Goal: Information Seeking & Learning: Check status

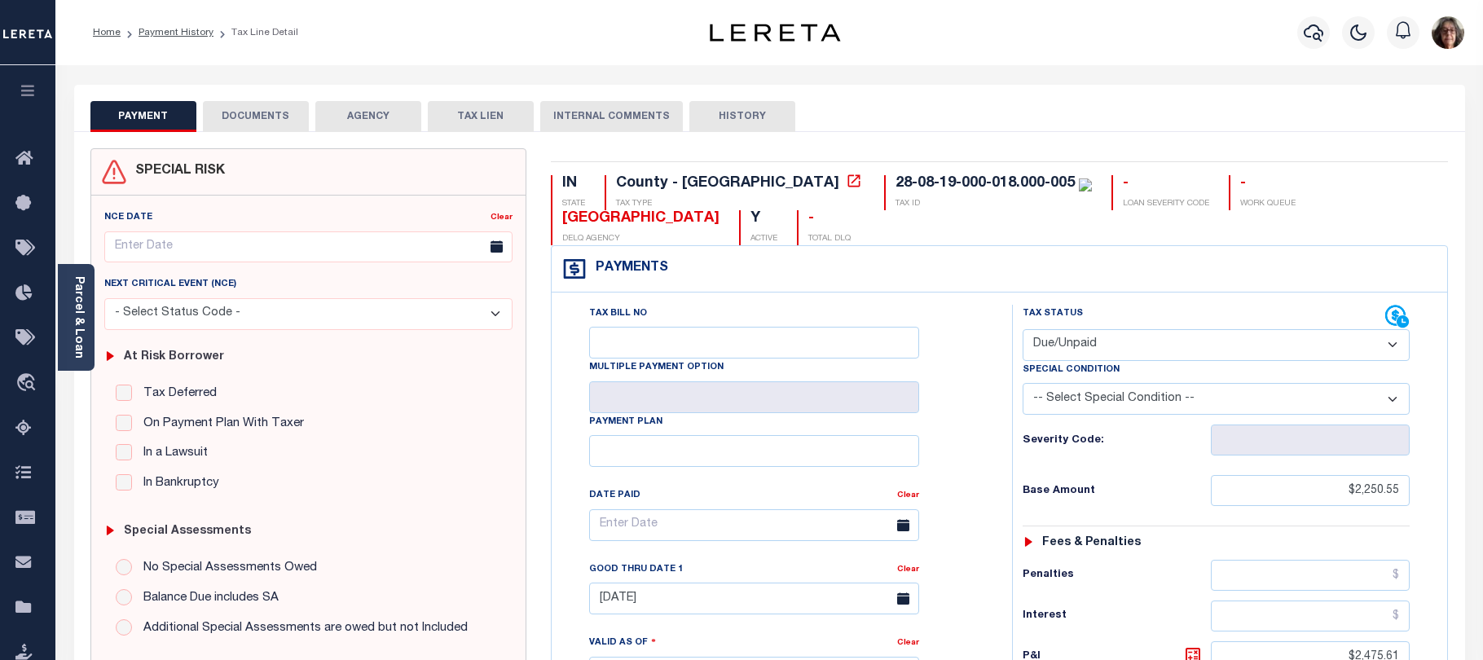
select select "DUE"
click at [1320, 30] on icon "button" at bounding box center [1313, 33] width 20 height 20
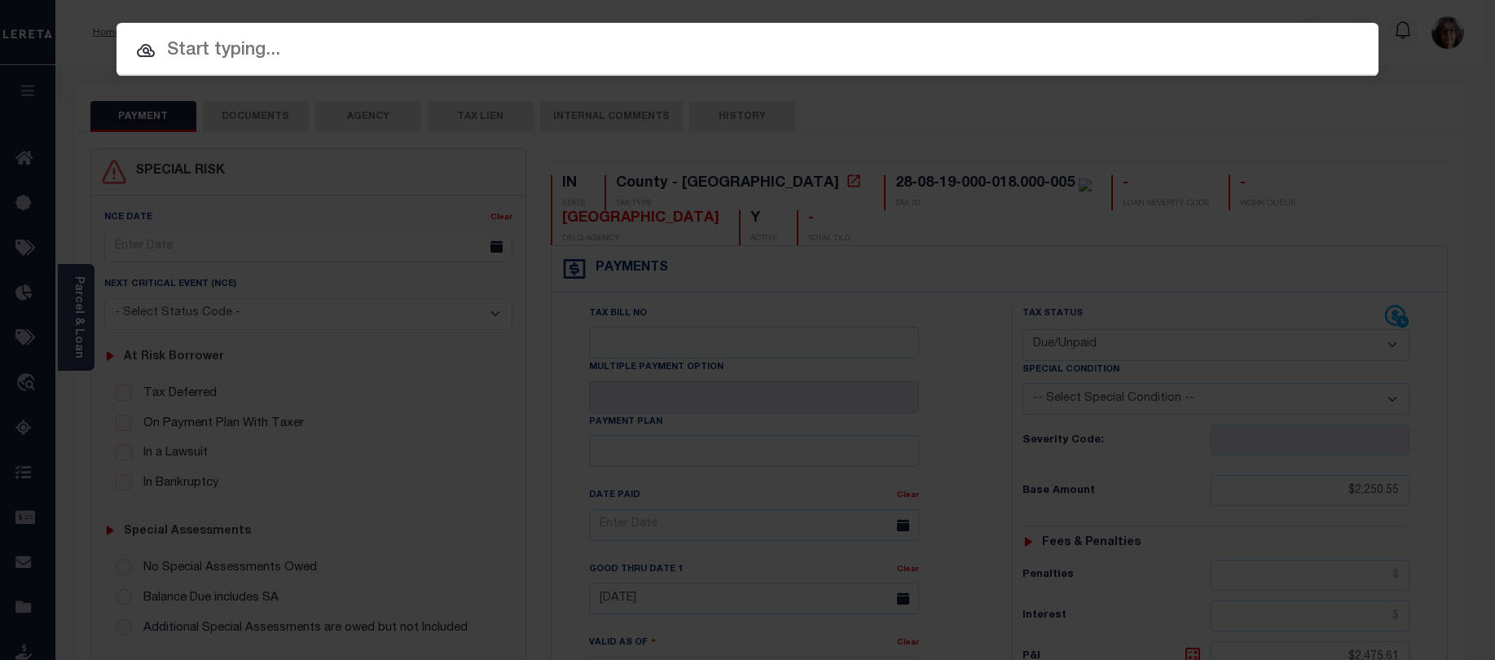
paste input "40001847"
type input "40001847"
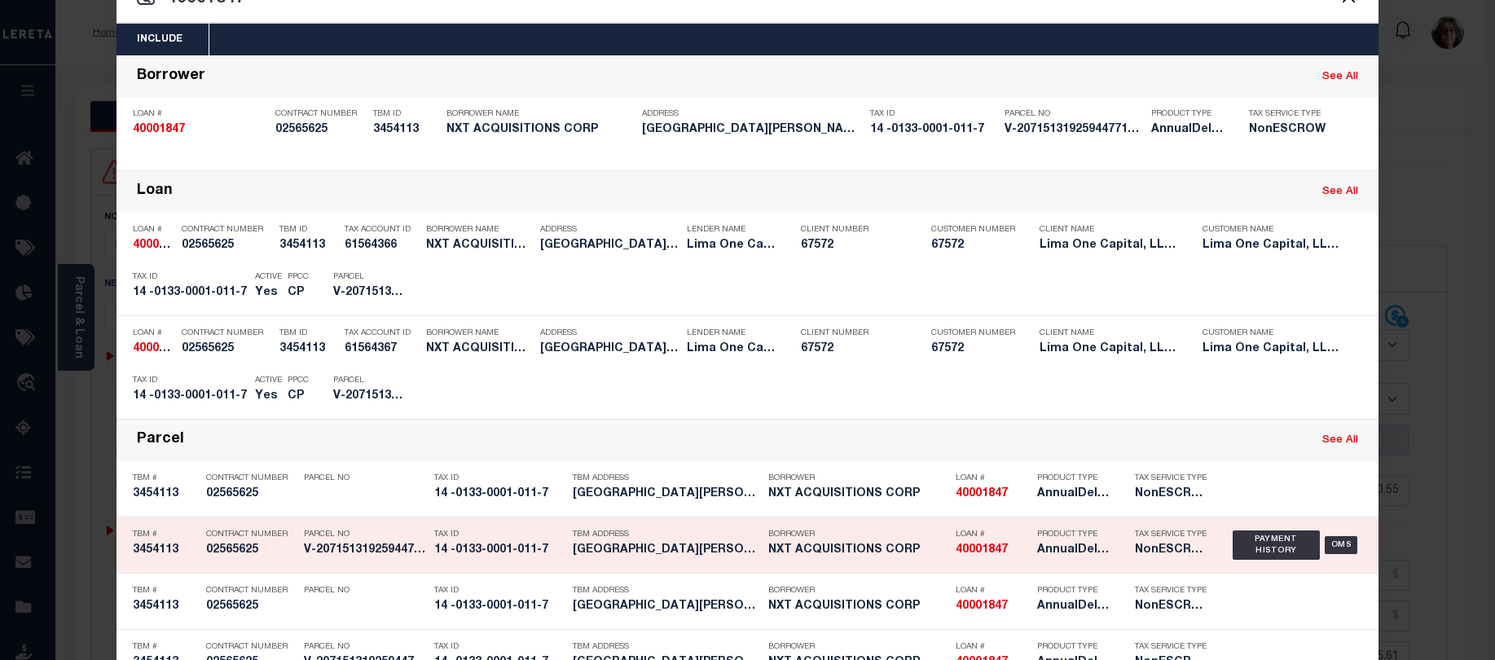
scroll to position [103, 0]
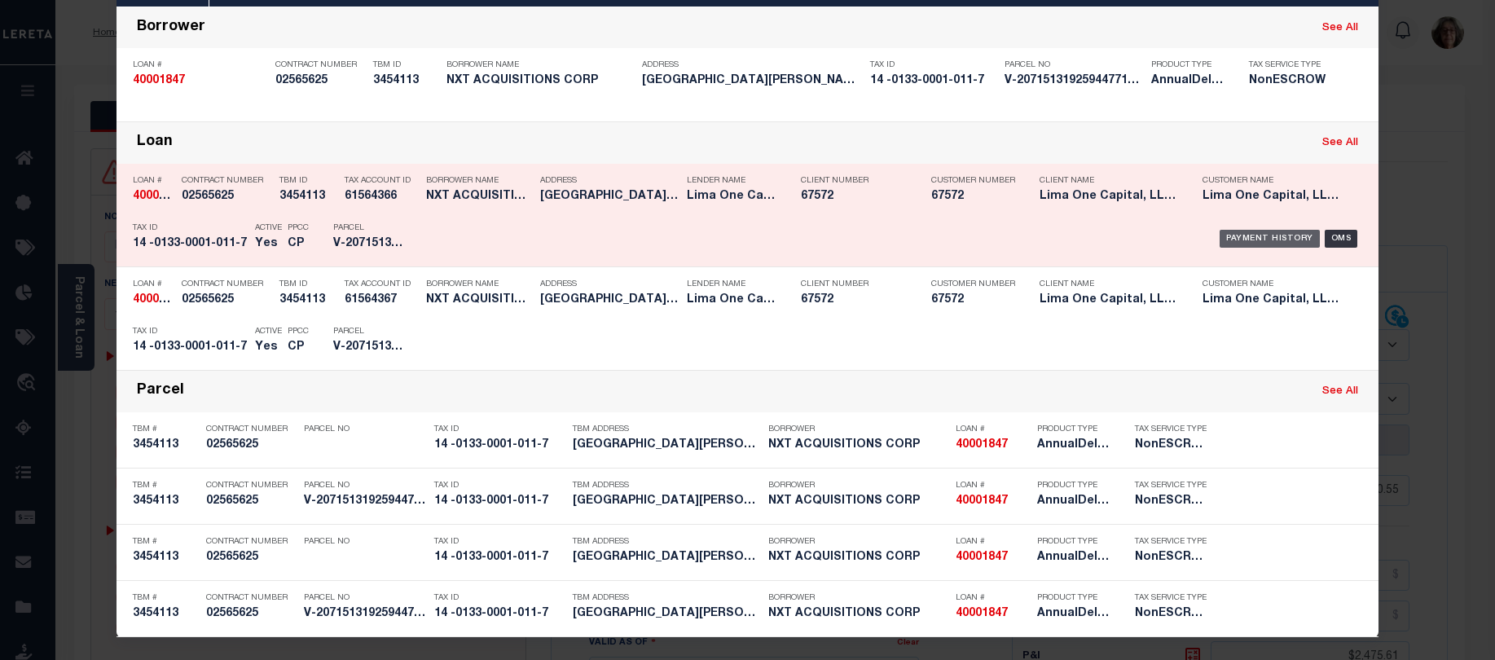
click at [1255, 239] on div "Payment History" at bounding box center [1269, 239] width 100 height 18
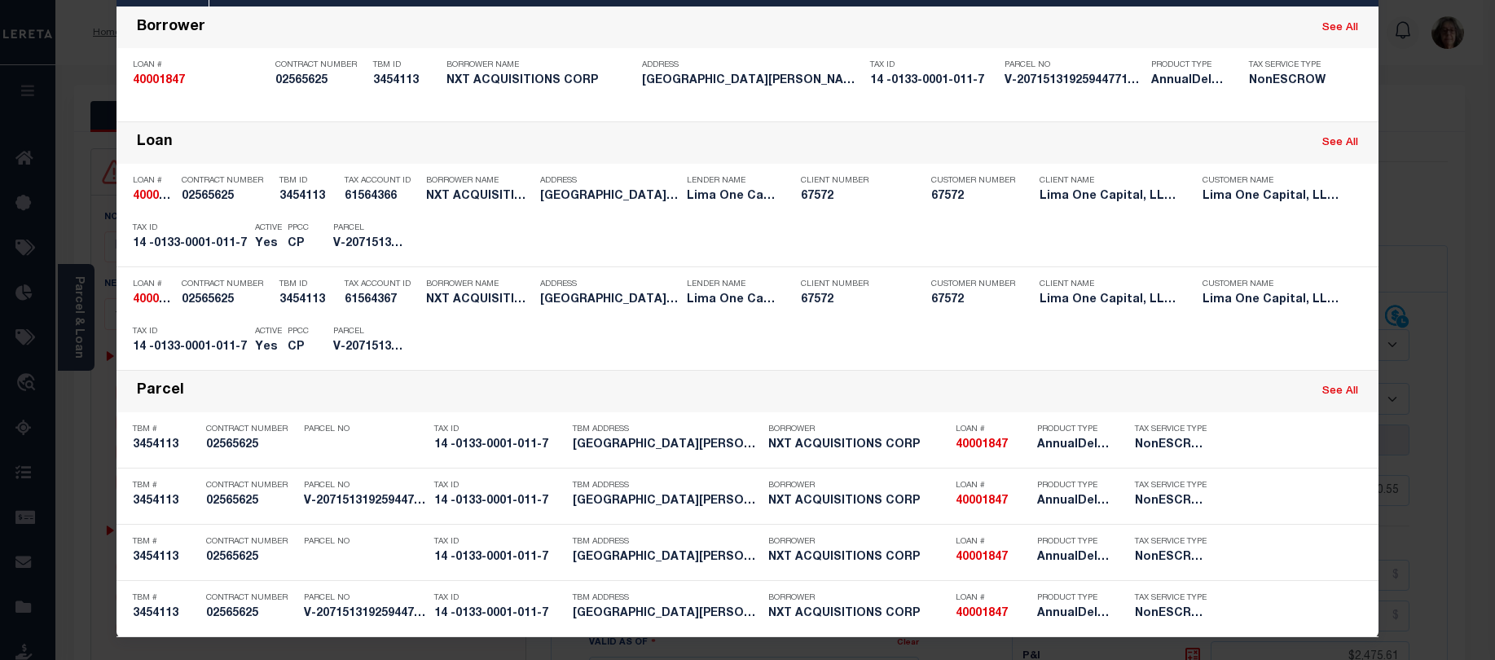
scroll to position [0, 0]
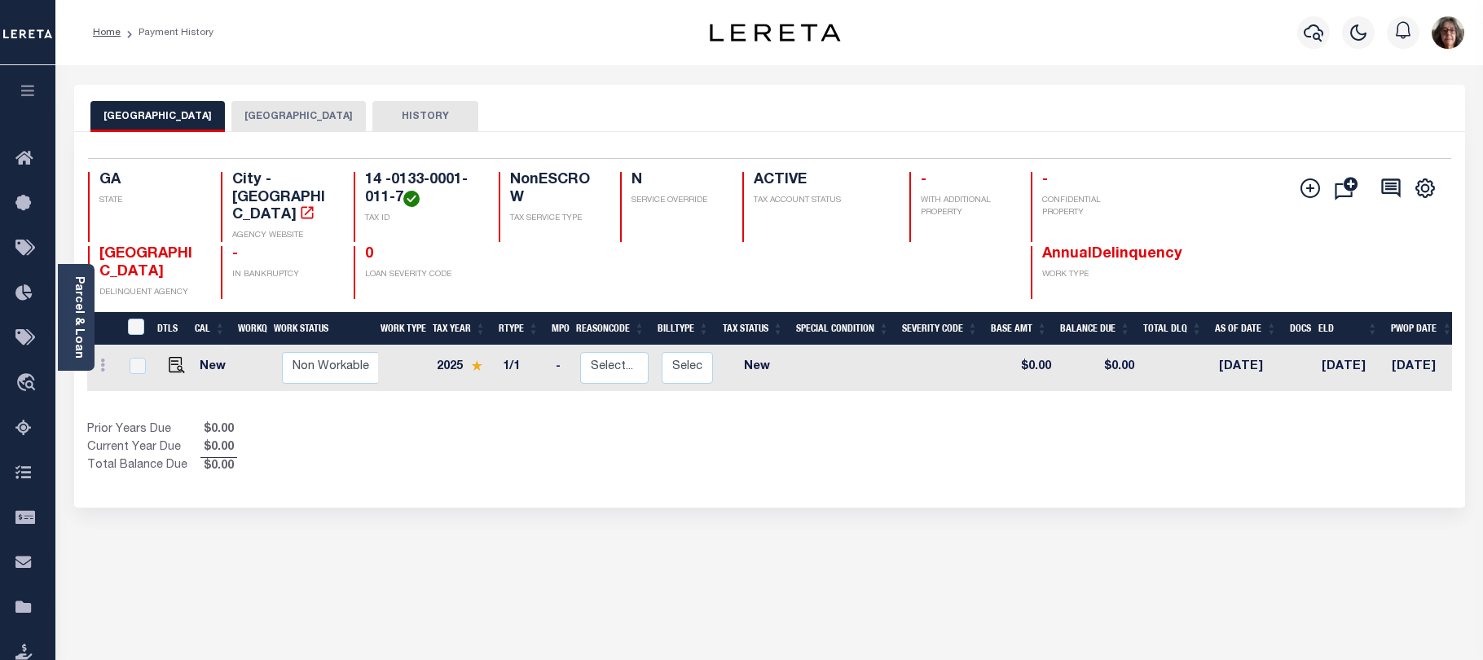
click at [257, 116] on button "FULTON COUNTY" at bounding box center [298, 116] width 134 height 31
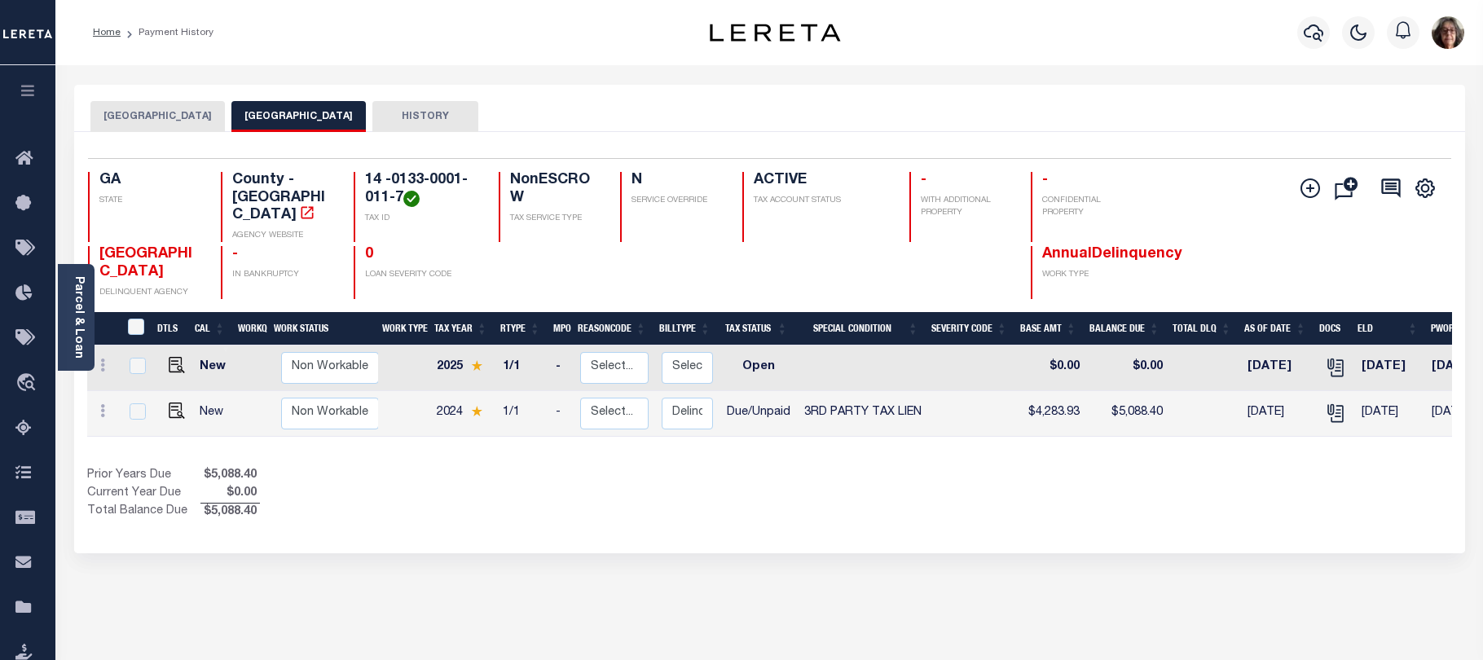
click at [139, 113] on button "EAST POINT CITY" at bounding box center [157, 116] width 134 height 31
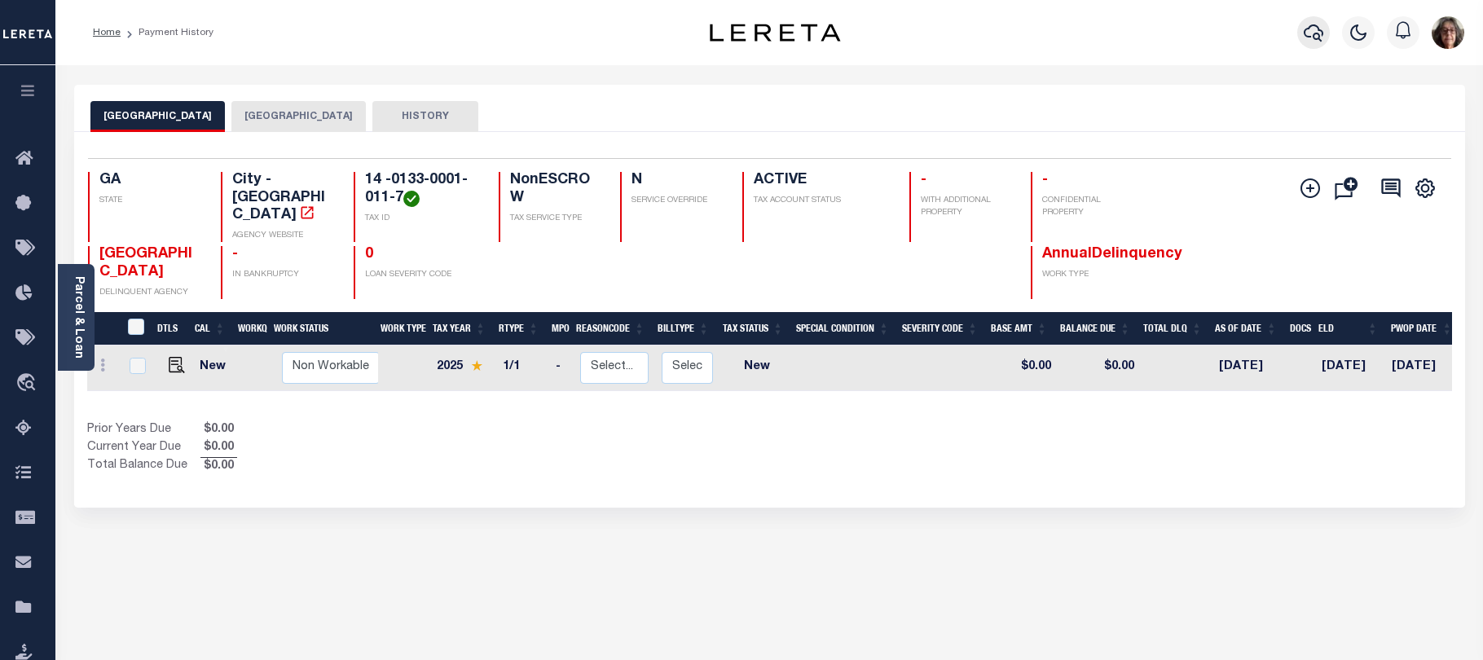
click at [1305, 29] on icon "button" at bounding box center [1313, 33] width 20 height 20
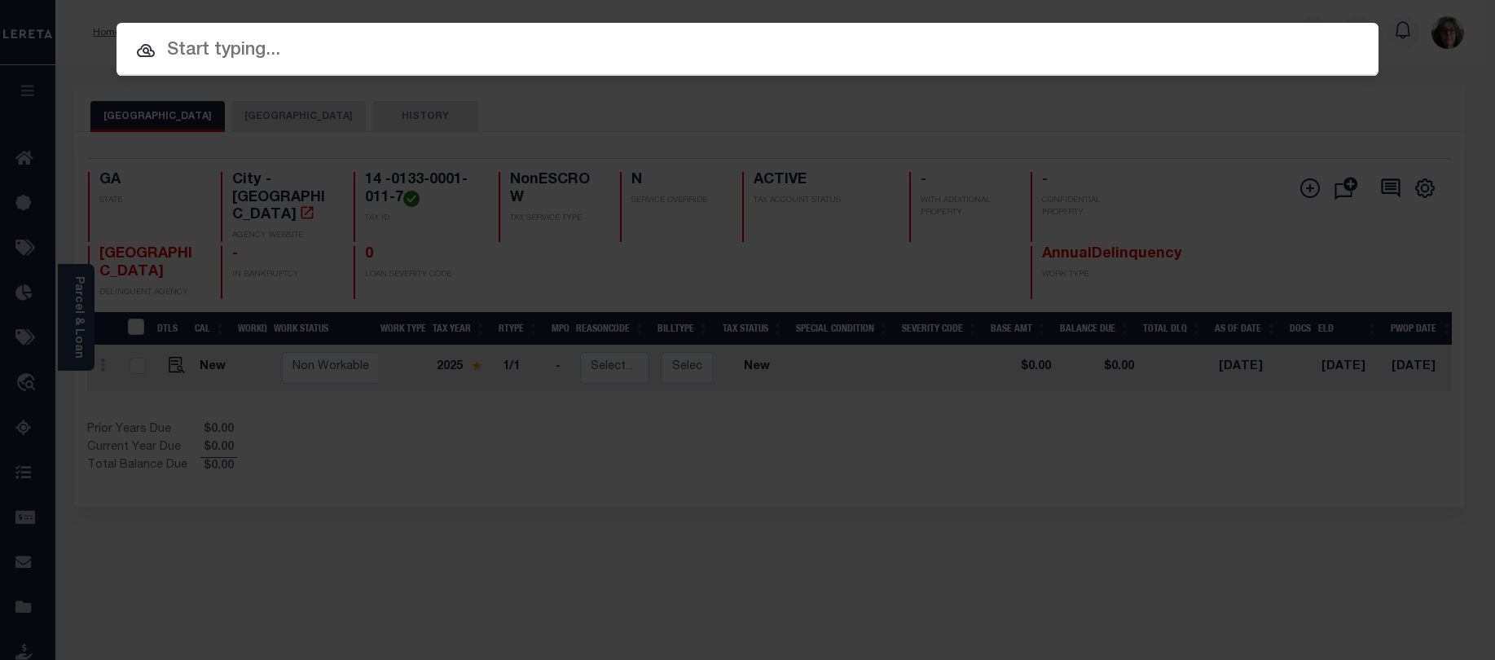
paste input "17-09-28-00-47-018.000"
type input "17-09-28-00-47-018.000"
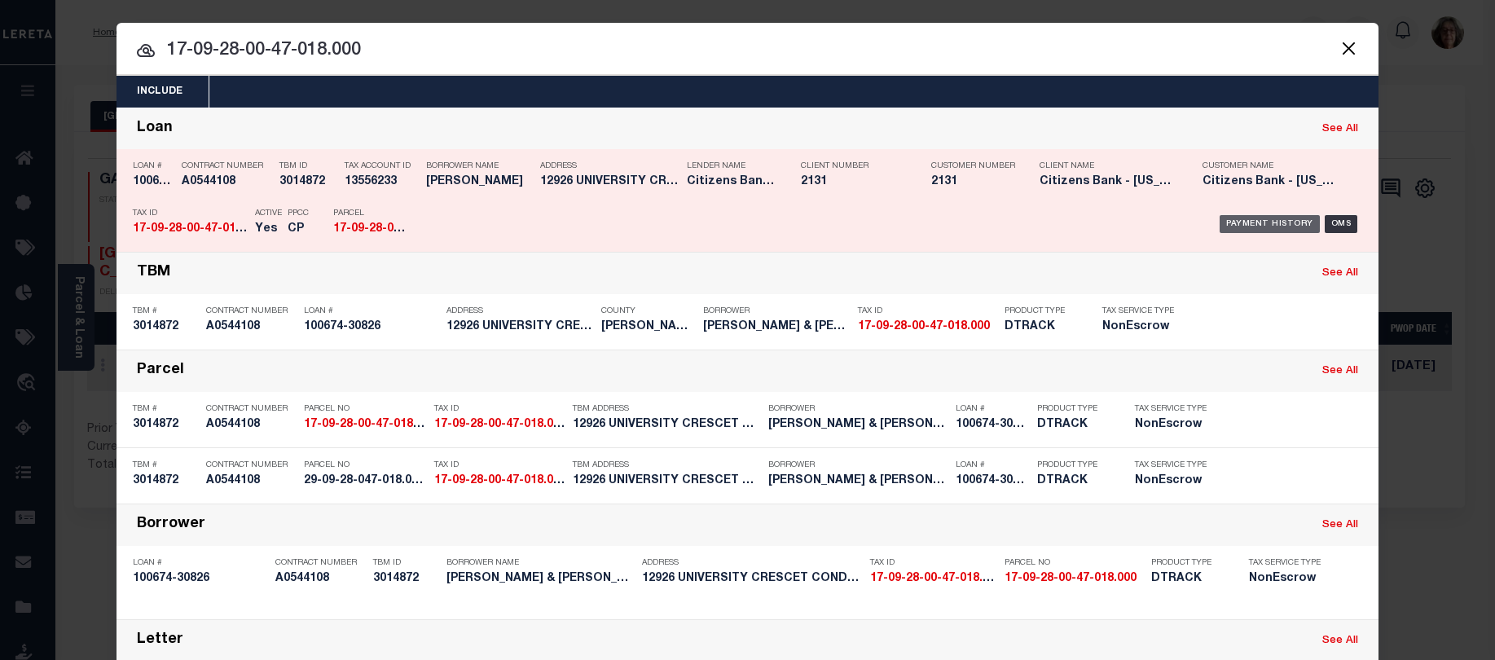
click at [1260, 225] on div "Payment History" at bounding box center [1269, 224] width 100 height 18
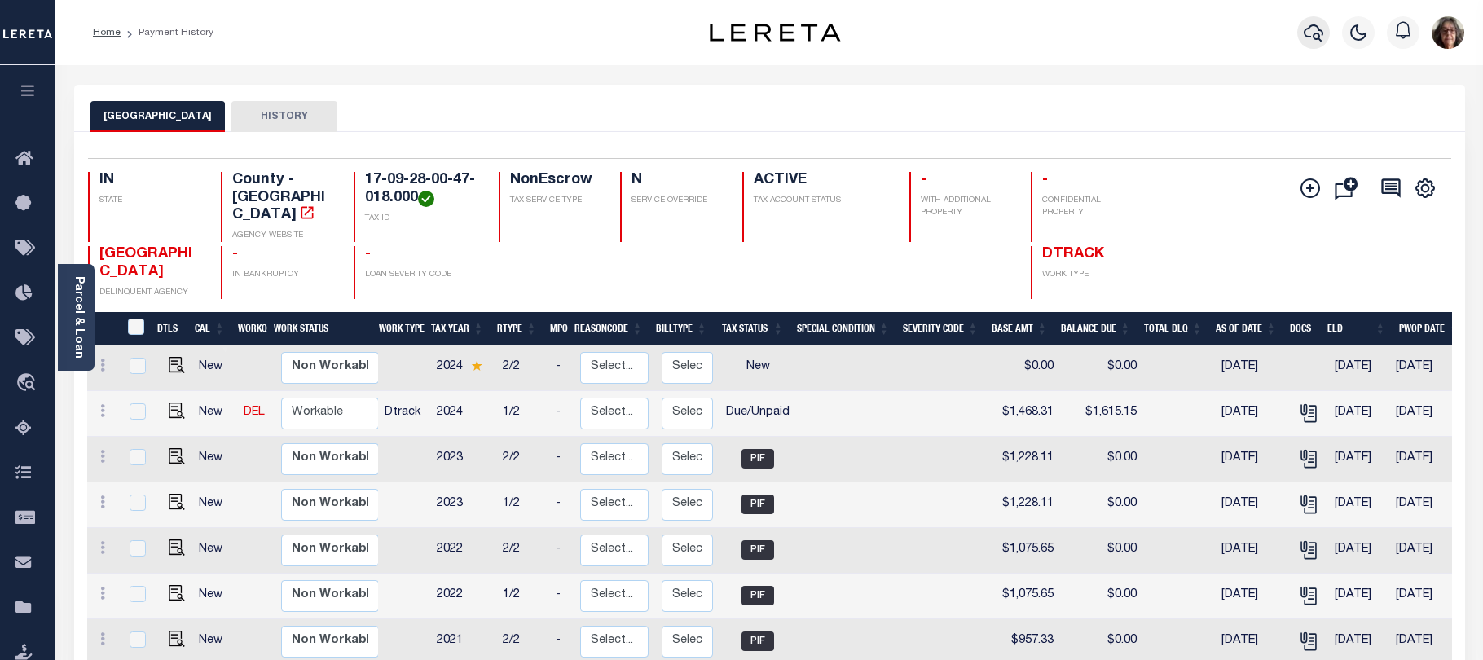
click at [1315, 36] on icon "button" at bounding box center [1313, 32] width 20 height 17
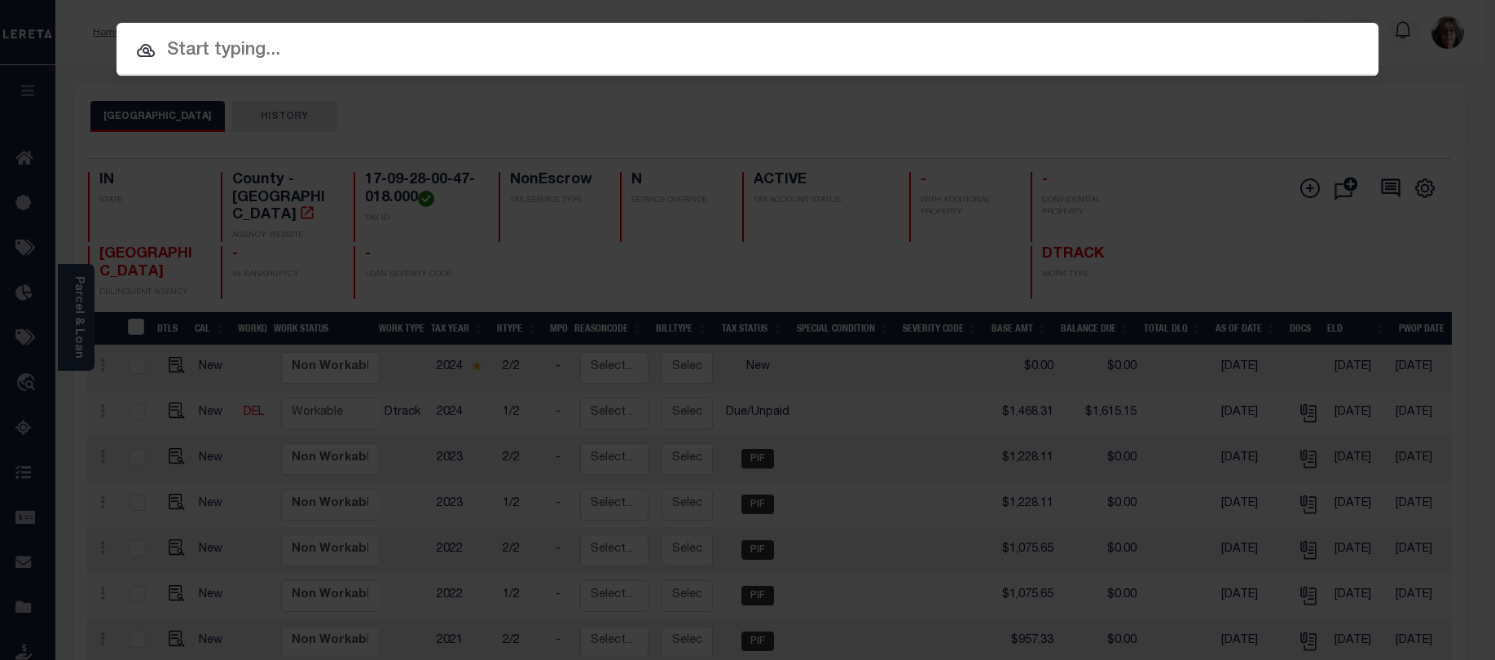
paste input "09-10-06-00-01-026.000"
type input "09-10-06-00-01-026.000"
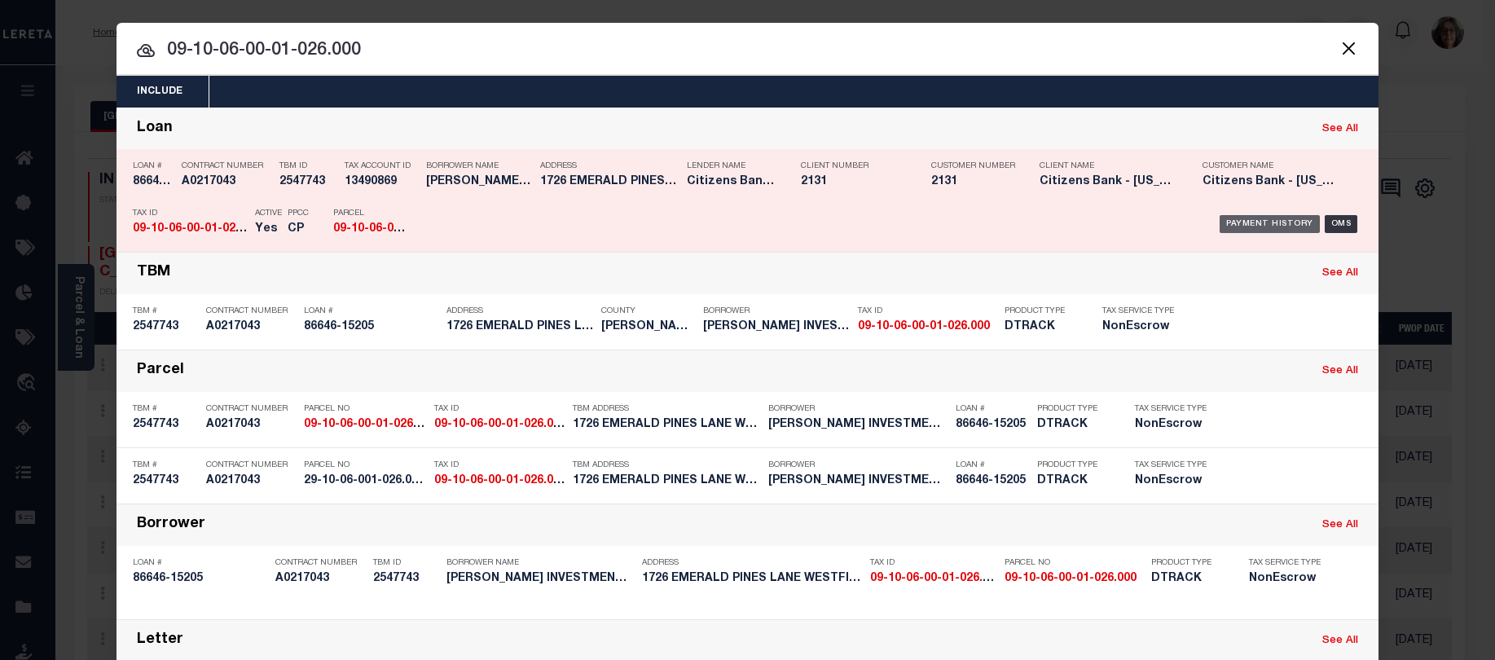
click at [1249, 225] on div "Payment History" at bounding box center [1269, 224] width 100 height 18
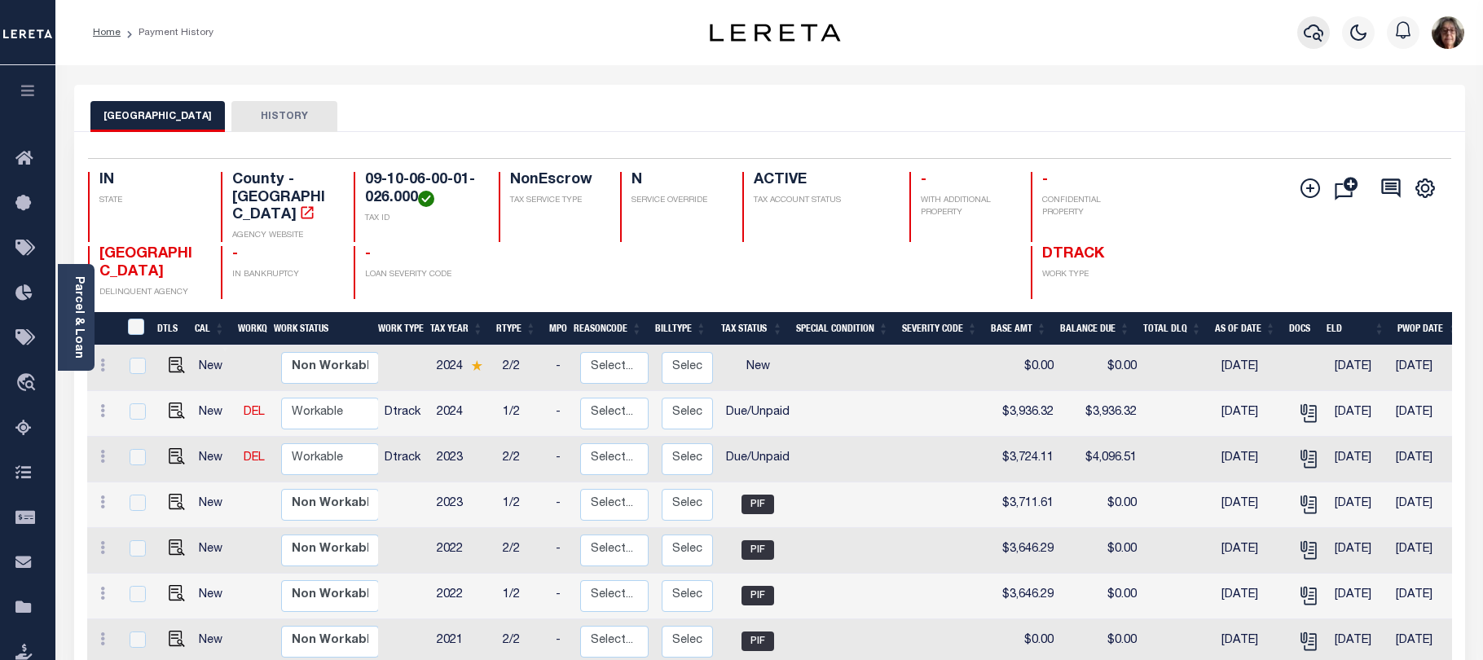
click at [1316, 32] on icon "button" at bounding box center [1313, 33] width 20 height 20
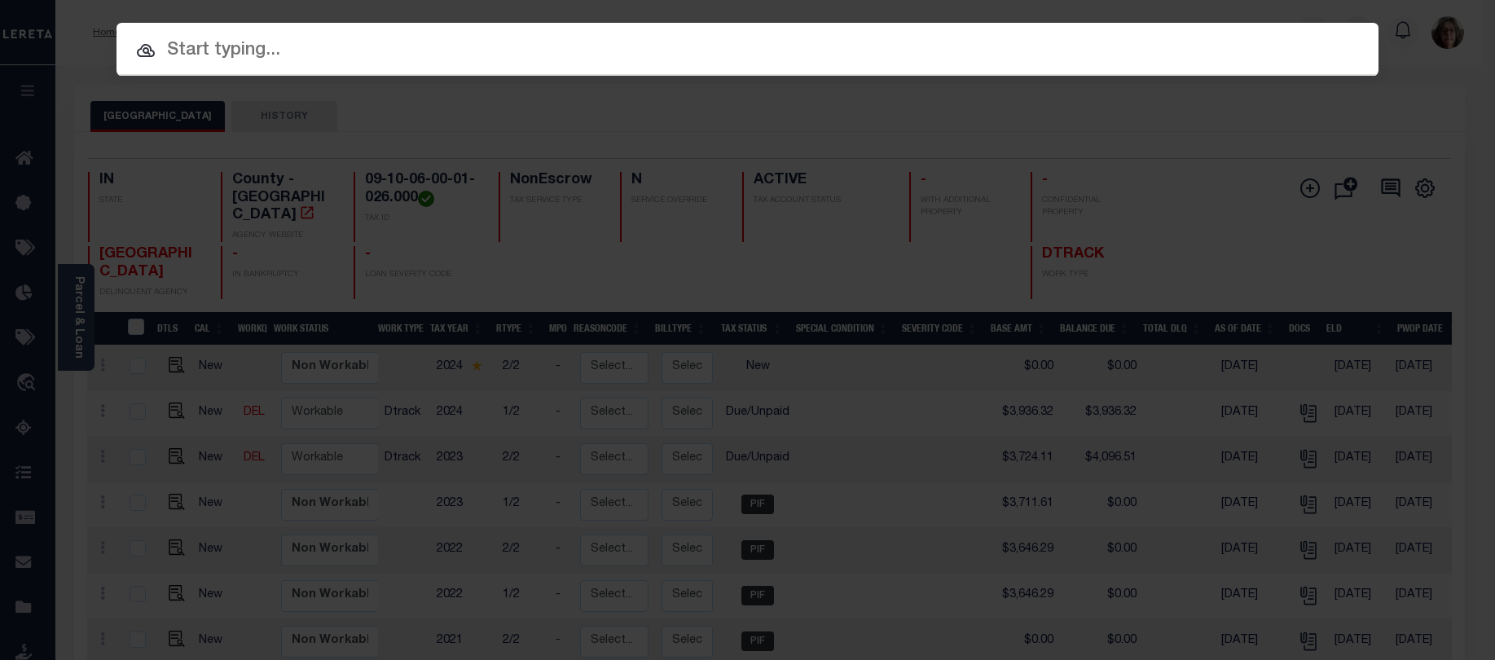
paste input "15-14-10-00-26-018.000"
type input "15-14-10-00-26-018.000"
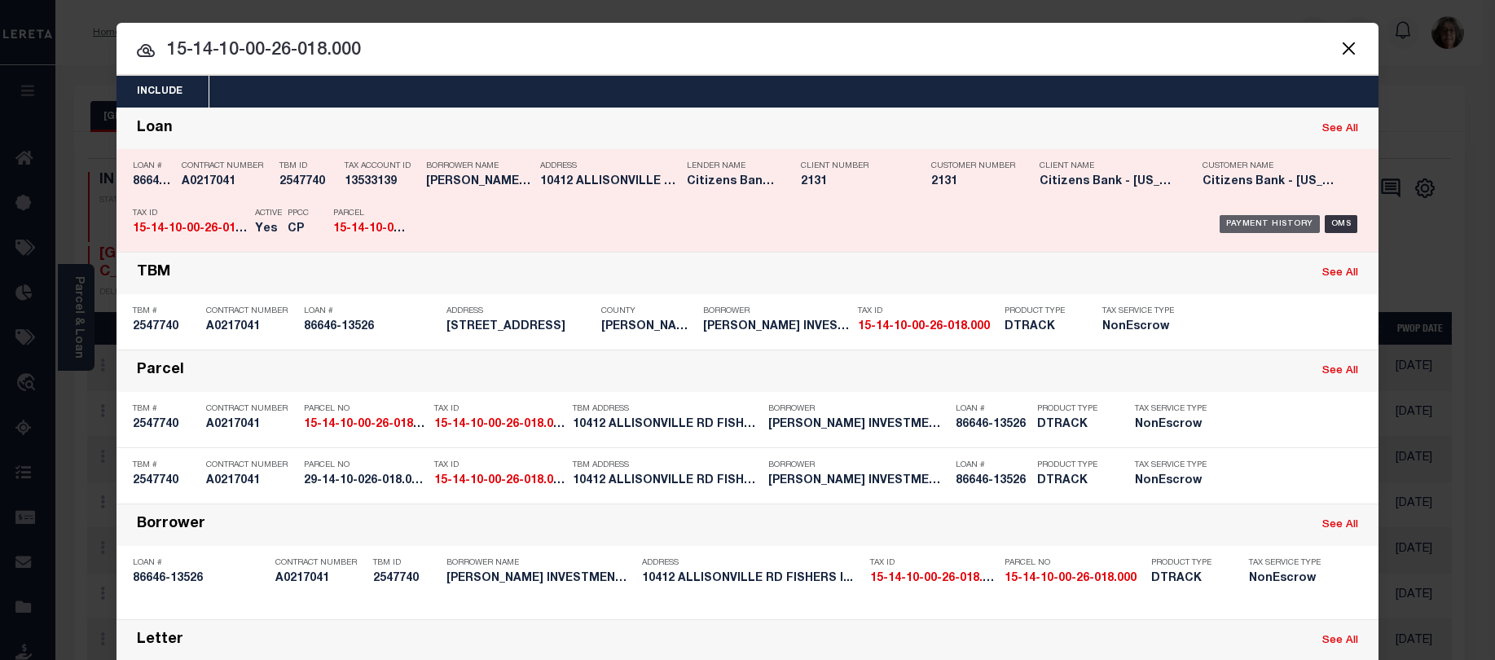
click at [1278, 223] on div "Payment History" at bounding box center [1269, 224] width 100 height 18
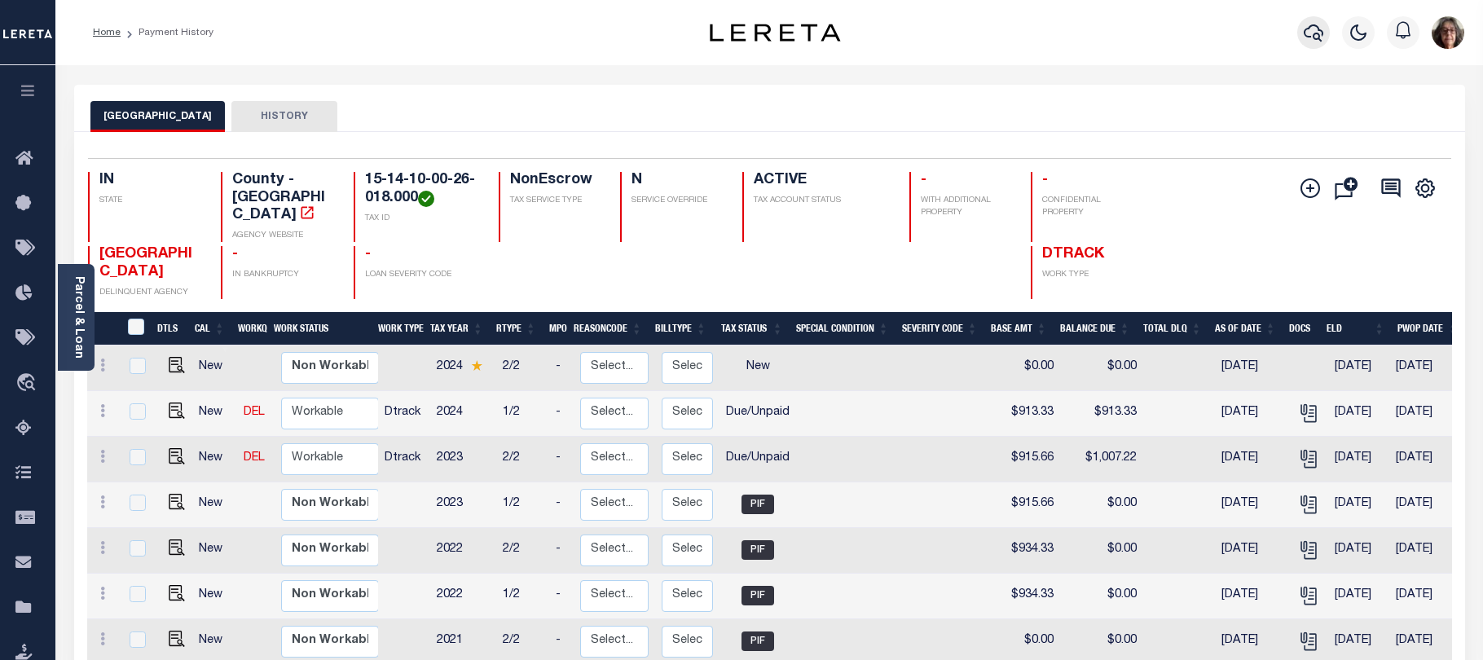
click at [1316, 34] on icon "button" at bounding box center [1313, 32] width 20 height 17
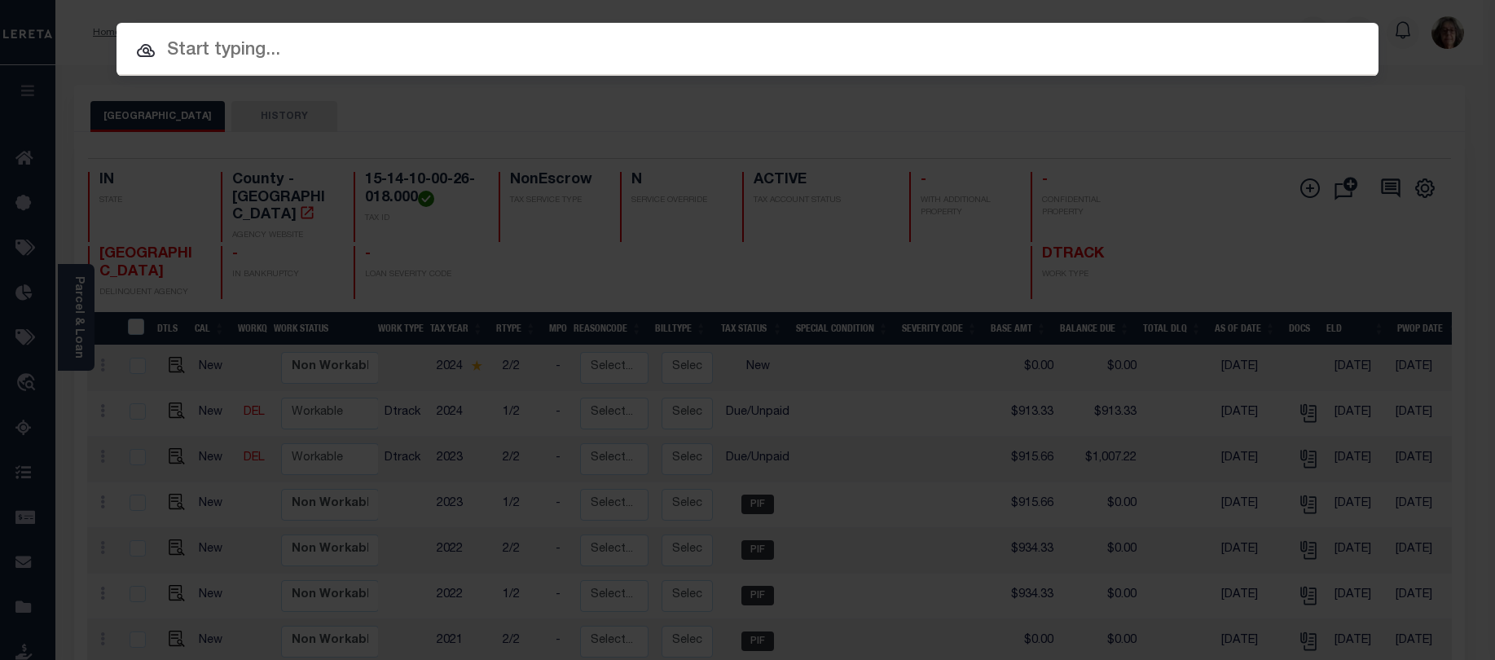
paste input "15-14-10-00-26-019.000"
type input "15-14-10-00-26-019.000"
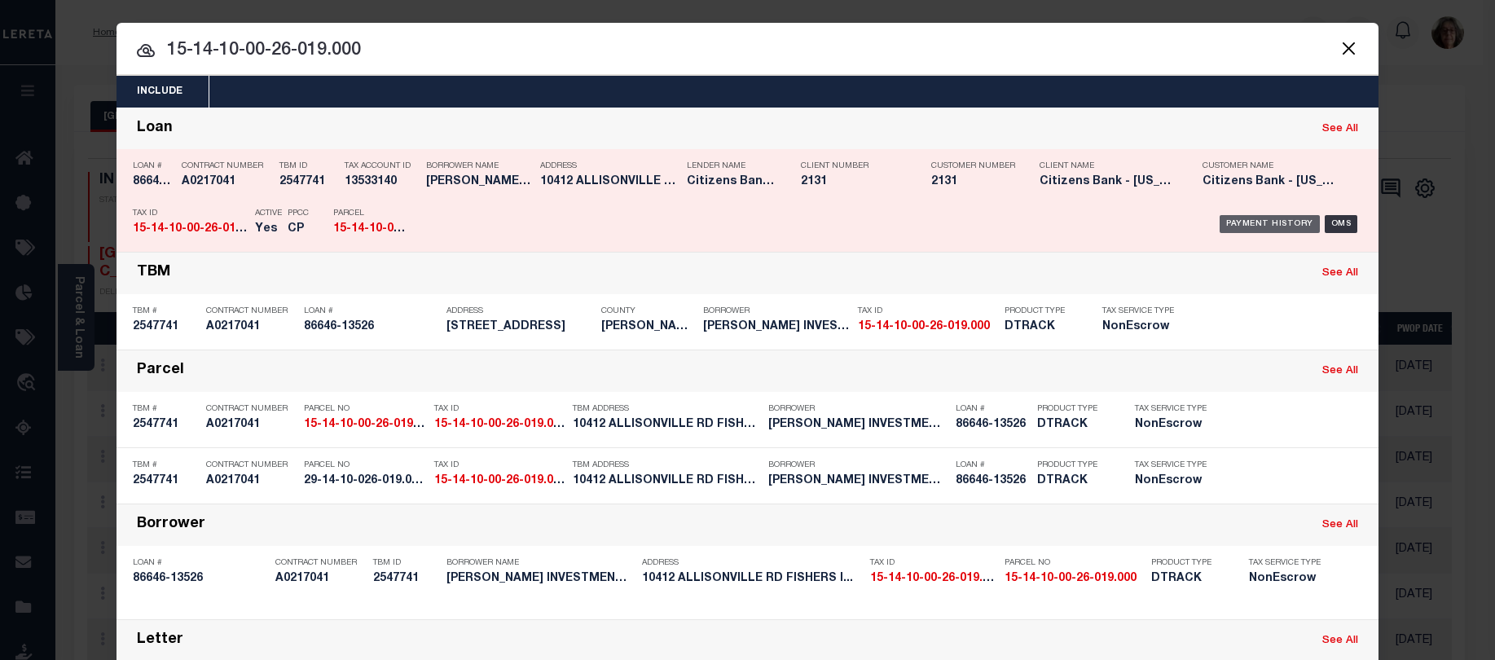
click at [1281, 223] on div "Payment History" at bounding box center [1269, 224] width 100 height 18
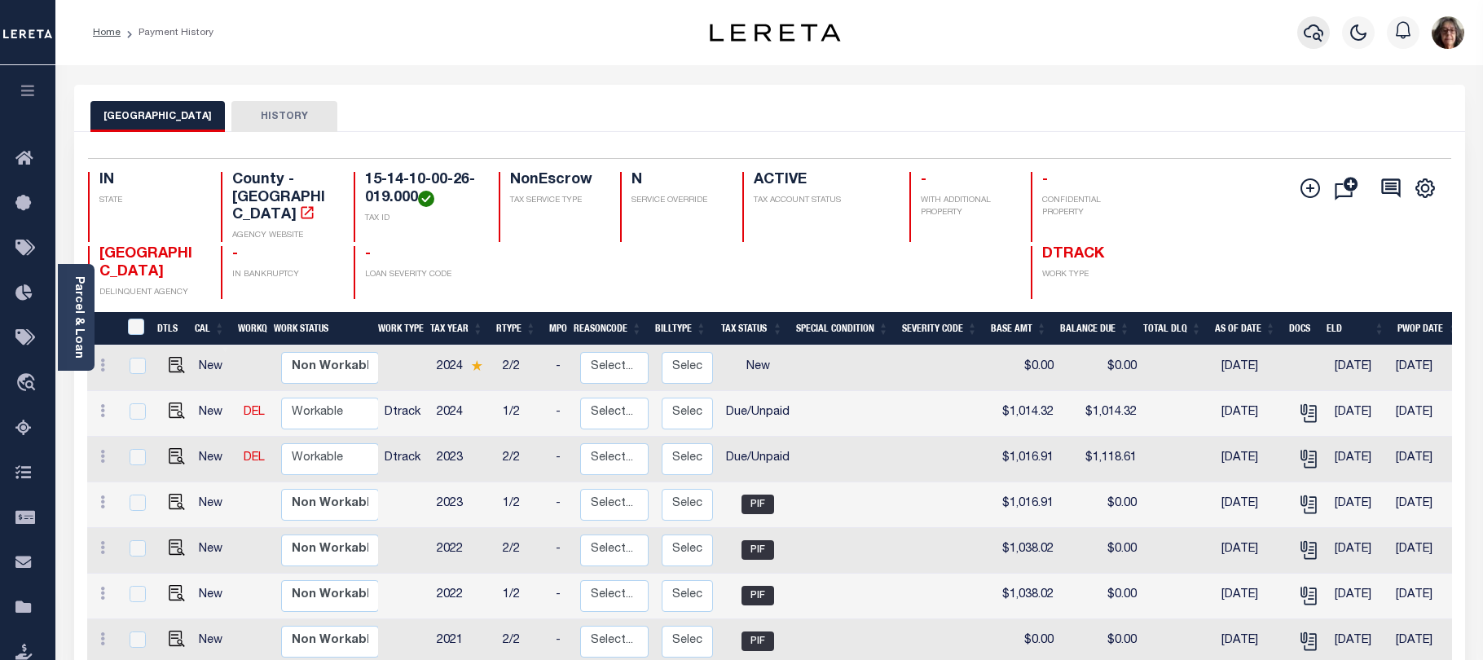
click at [1311, 29] on icon "button" at bounding box center [1313, 33] width 20 height 20
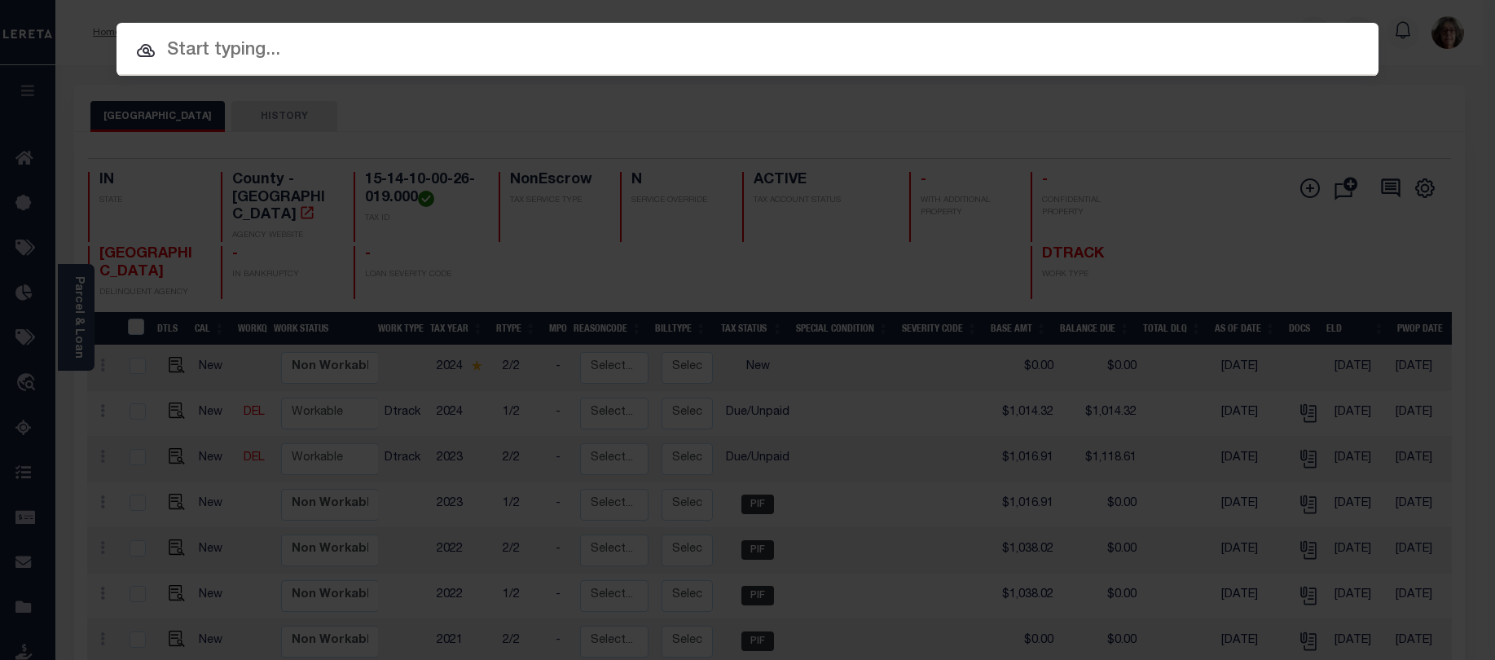
paste input "32-10-02-374-006.000-031"
type input "32-10-02-374-006.000-031"
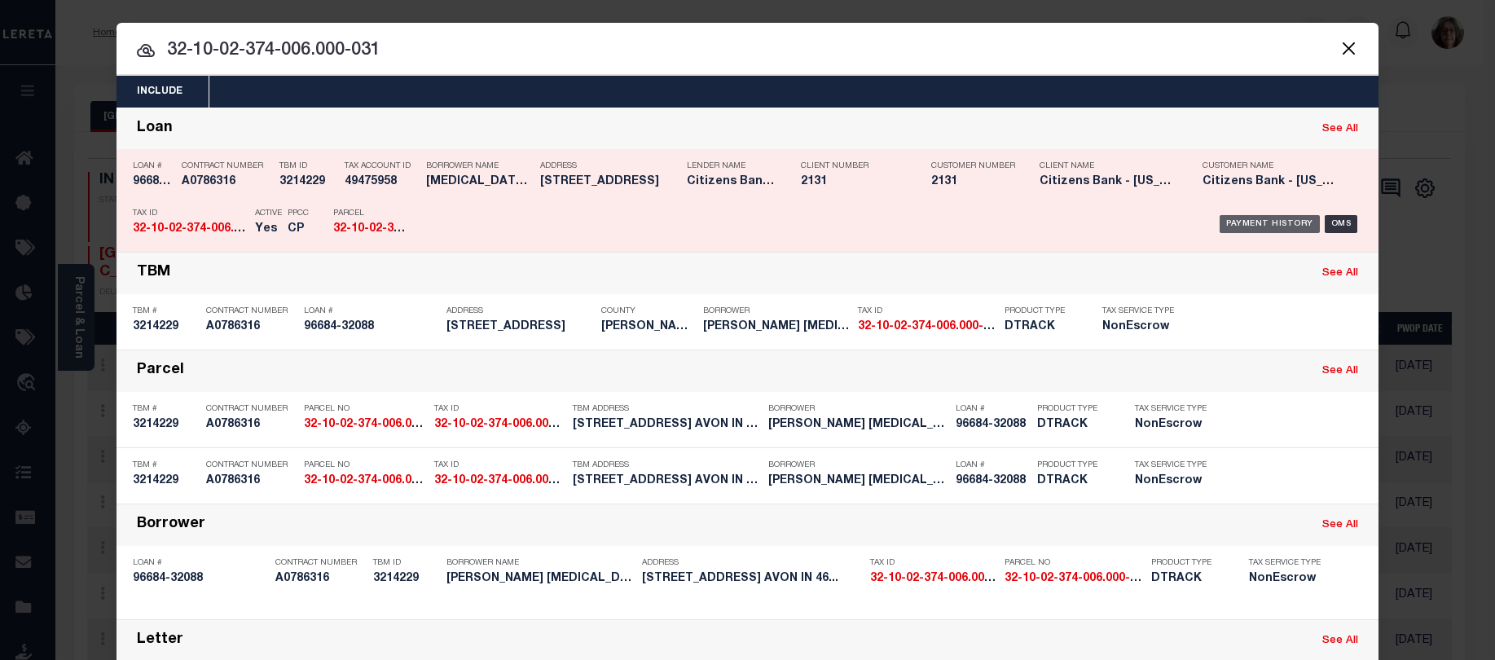
click at [1285, 222] on div "Payment History" at bounding box center [1269, 224] width 100 height 18
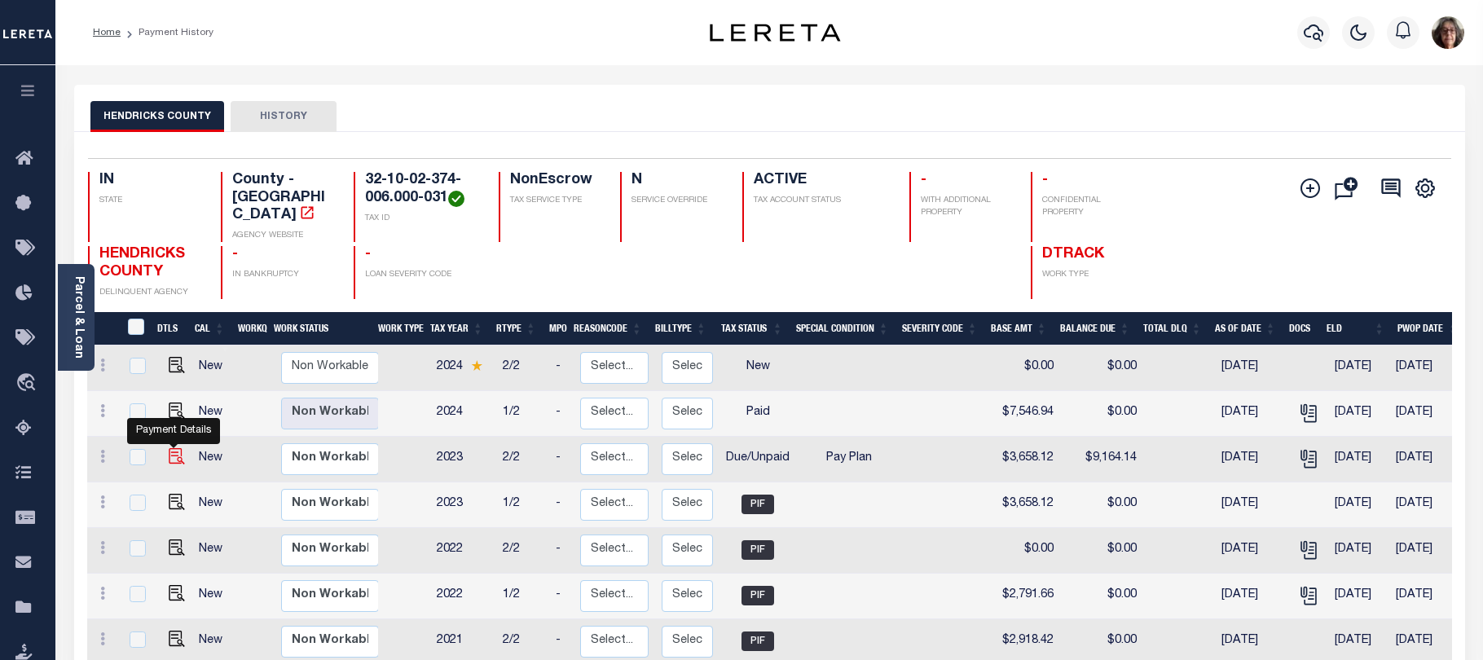
click at [172, 448] on img "" at bounding box center [177, 456] width 16 height 16
checkbox input "true"
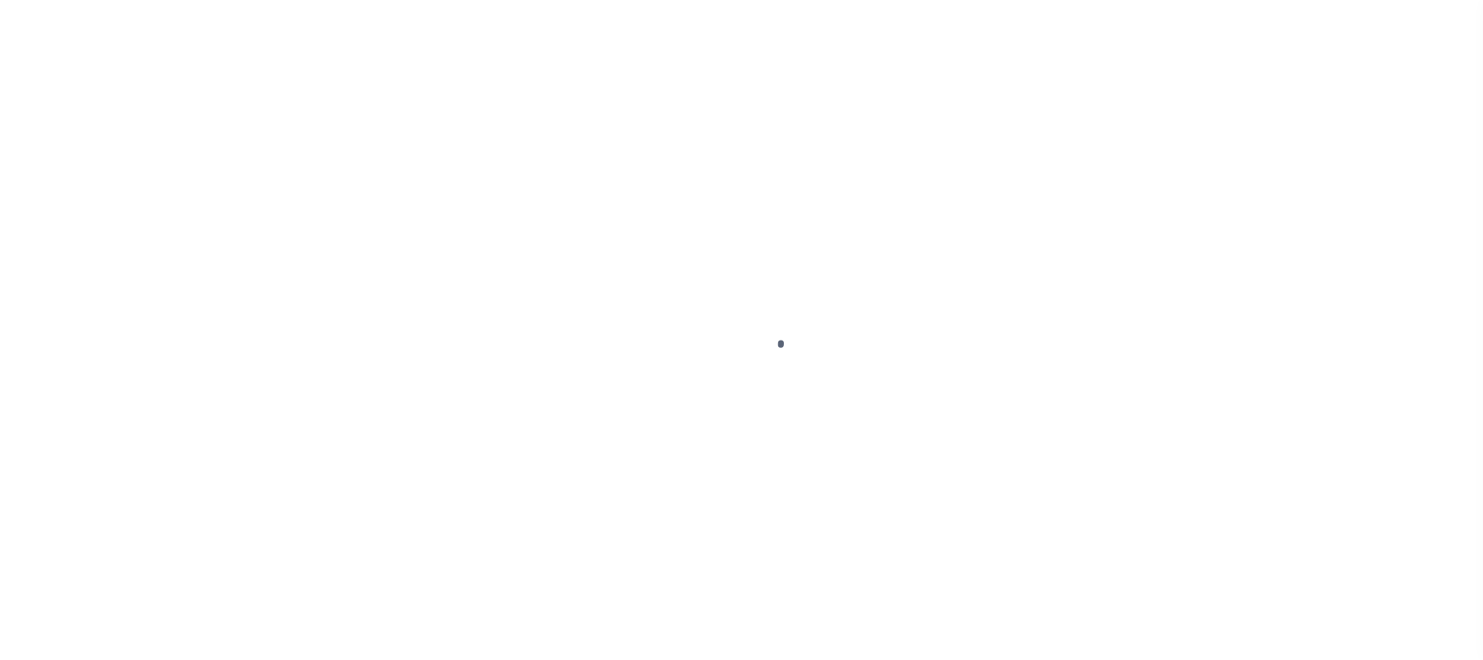
select select "DUE"
select select "26"
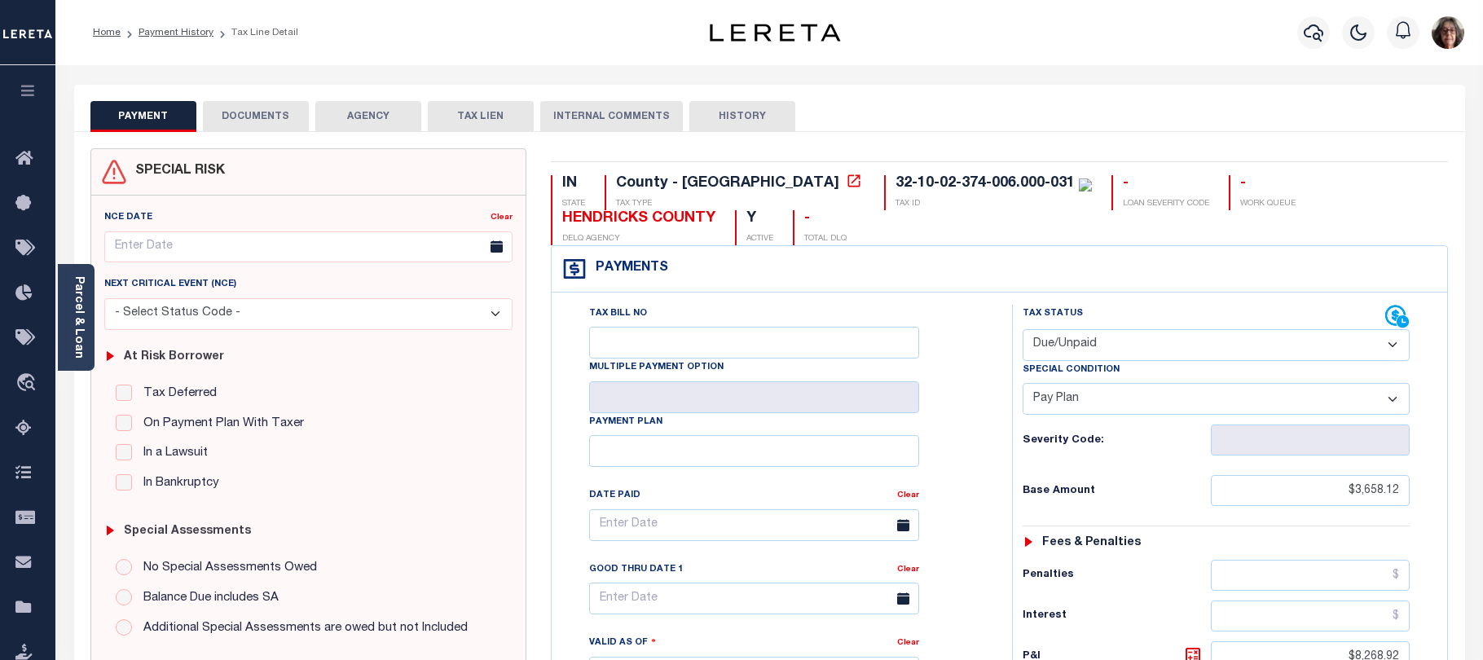
click at [259, 112] on button "DOCUMENTS" at bounding box center [256, 116] width 106 height 31
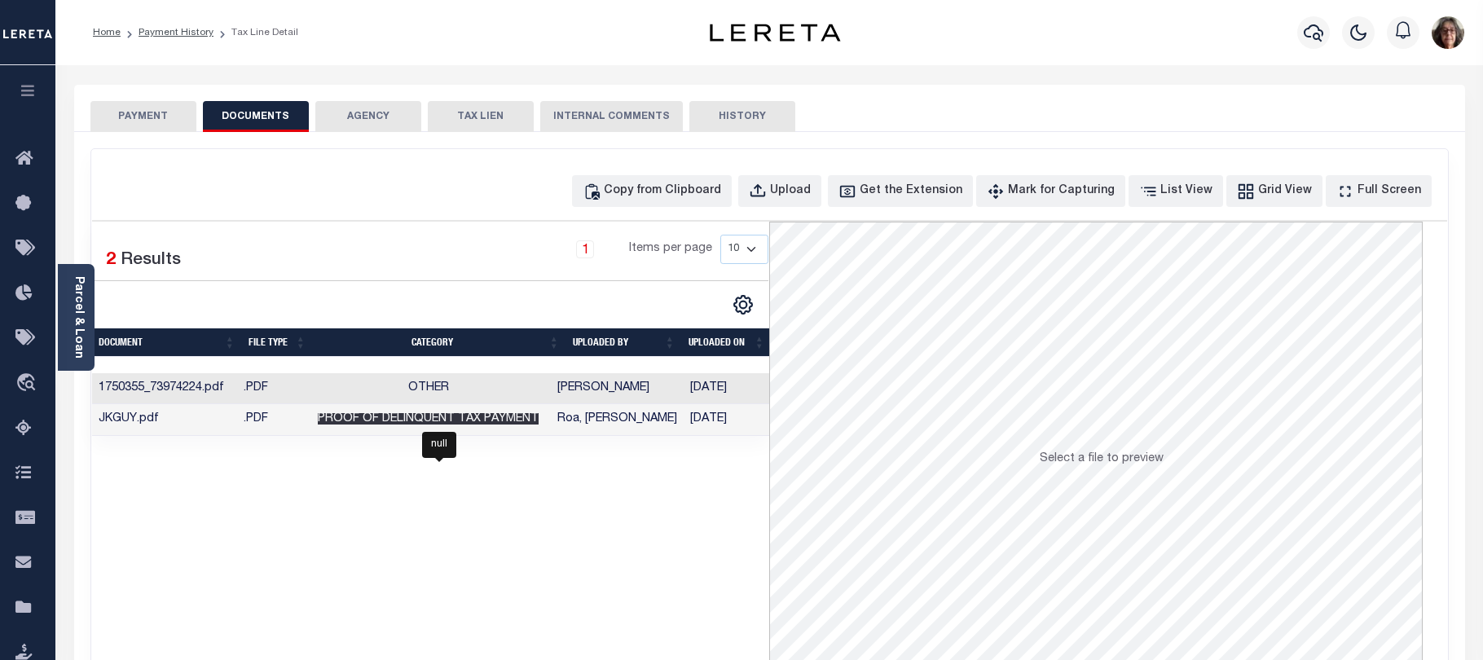
click at [538, 421] on span "Proof of Delinquent Tax Payment" at bounding box center [428, 418] width 221 height 11
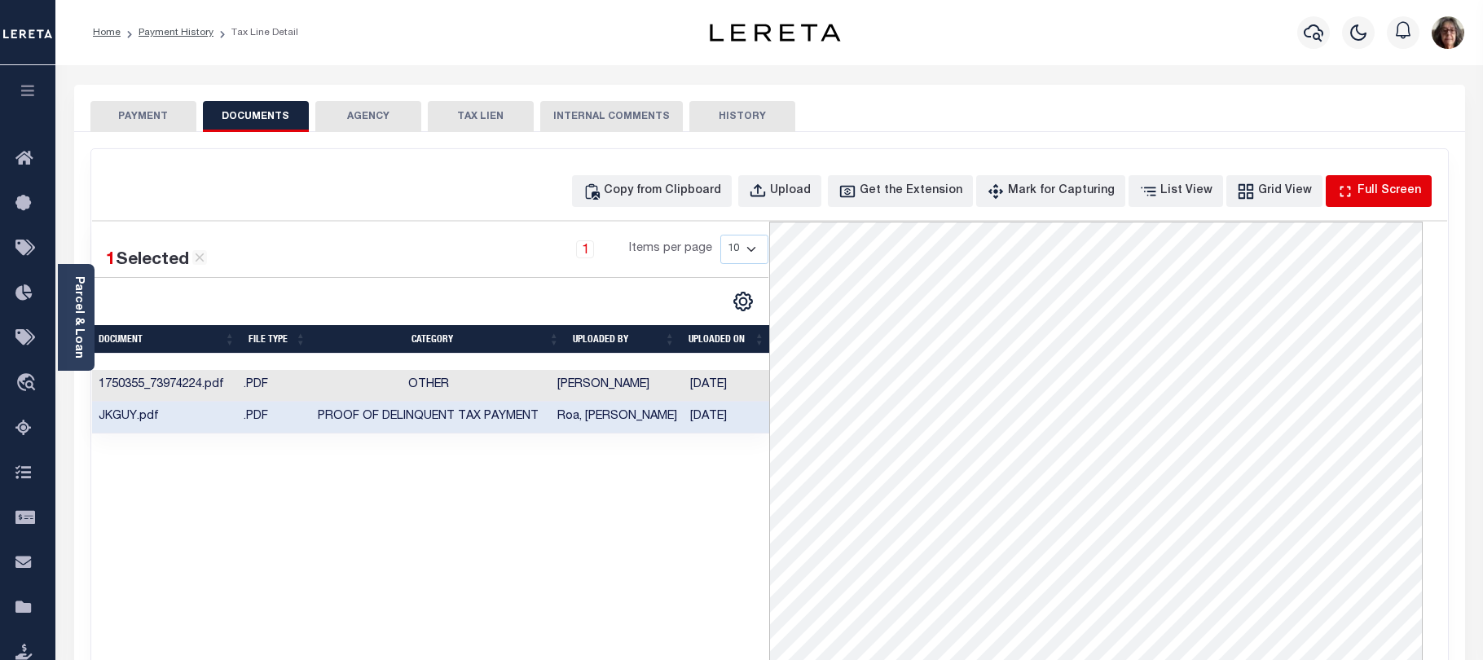
click at [1376, 195] on div "Full Screen" at bounding box center [1389, 191] width 64 height 18
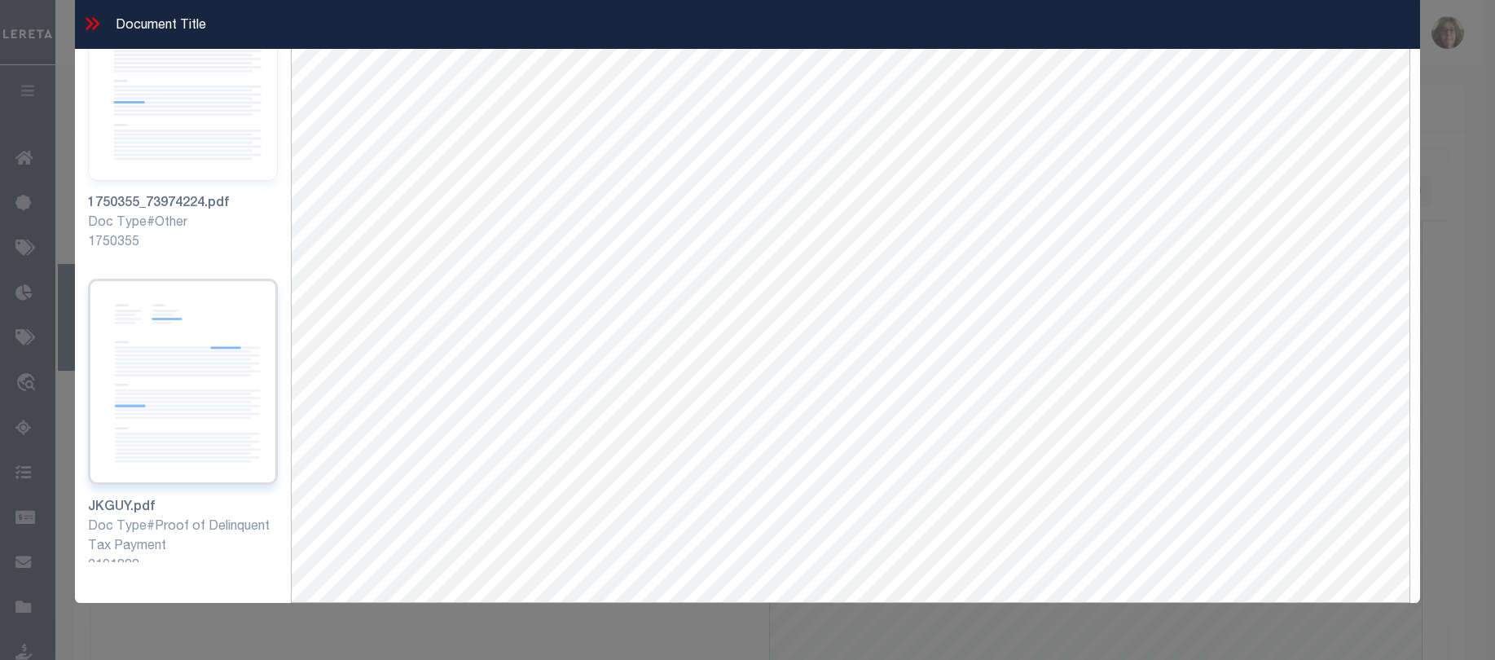
scroll to position [70, 0]
click at [156, 371] on img at bounding box center [183, 382] width 190 height 206
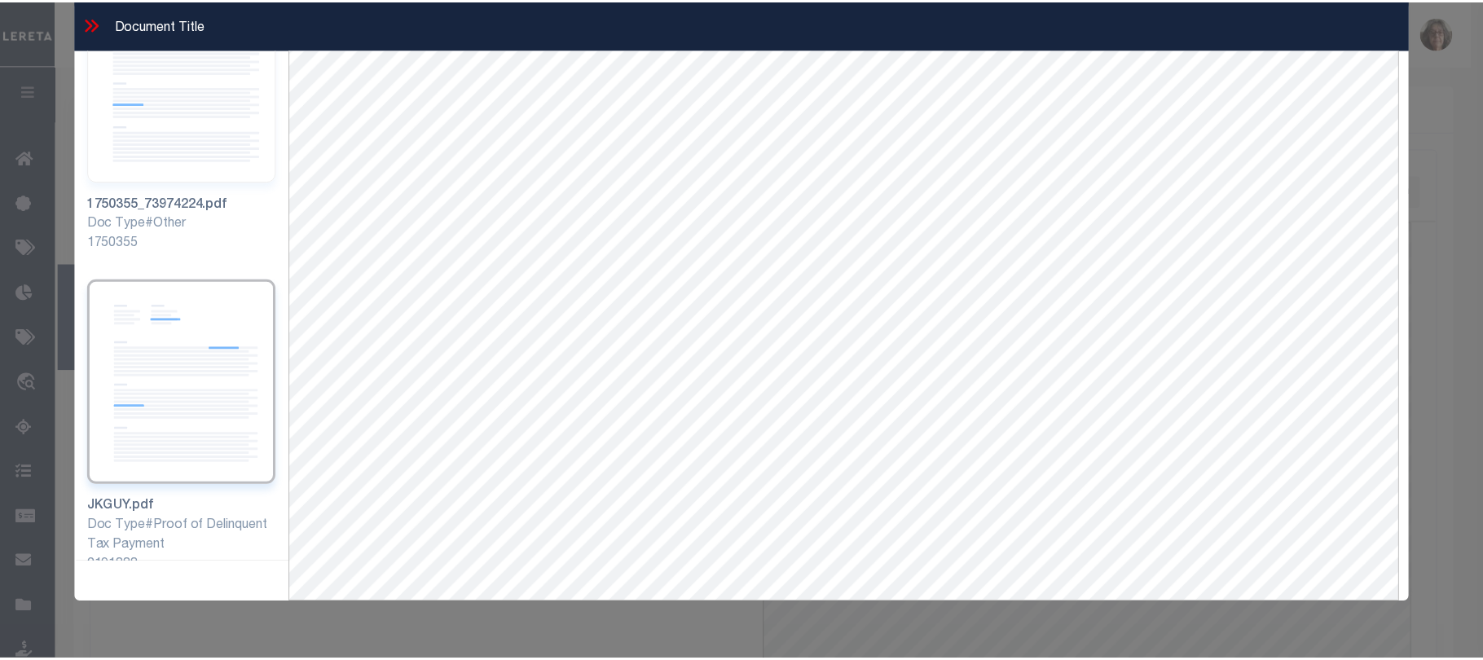
scroll to position [67, 0]
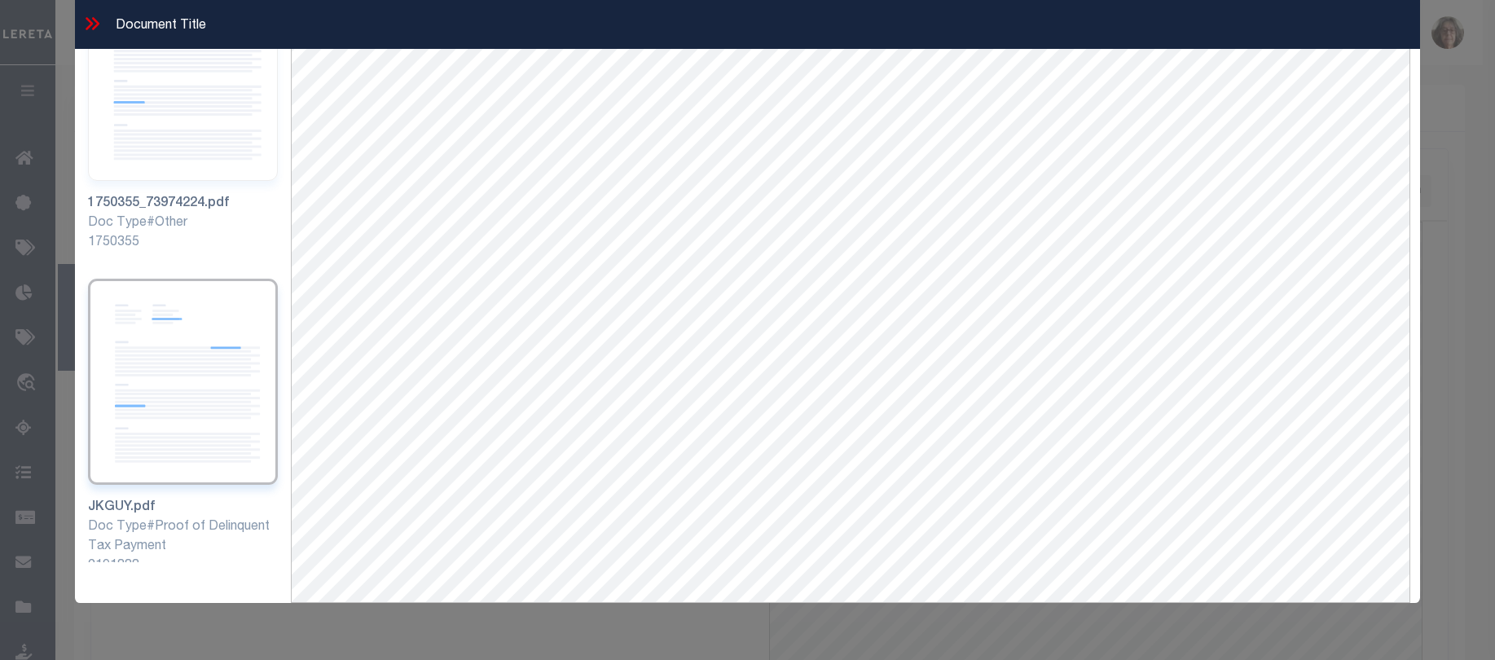
click at [96, 24] on icon at bounding box center [95, 23] width 7 height 13
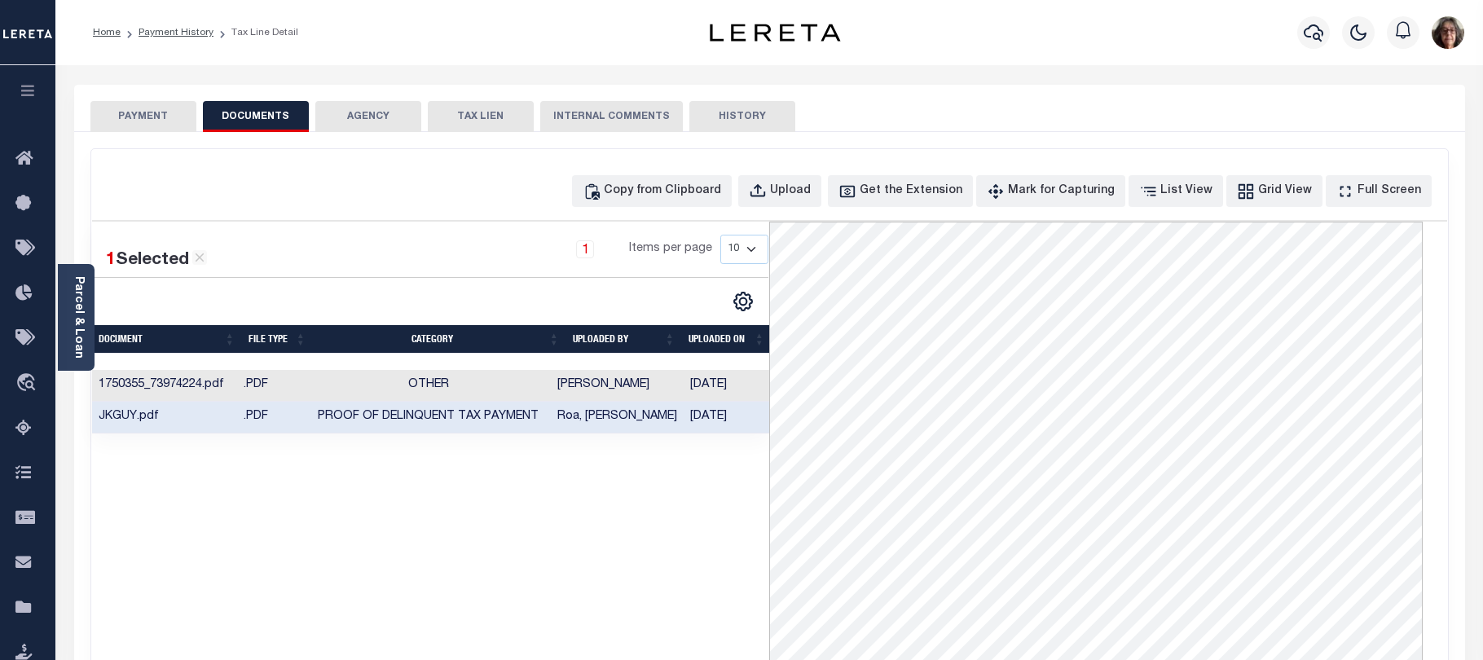
click at [147, 113] on button "PAYMENT" at bounding box center [143, 116] width 106 height 31
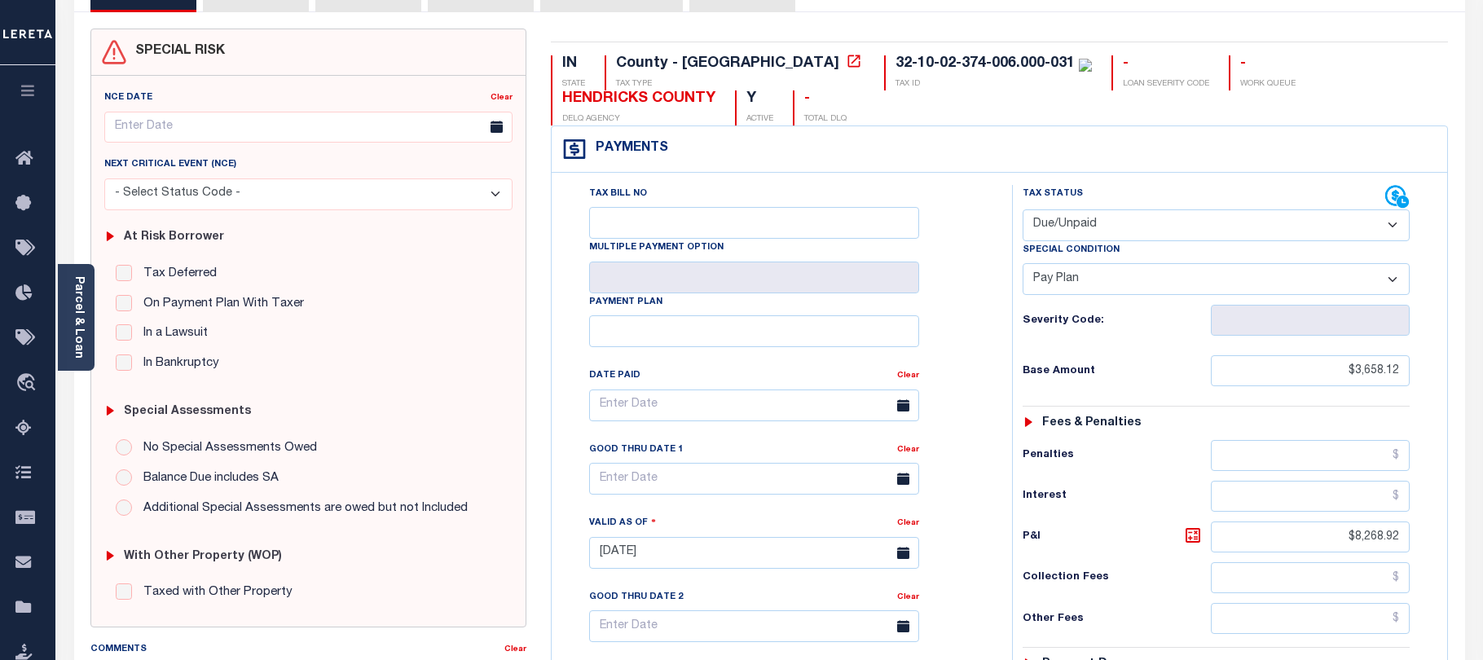
scroll to position [0, 0]
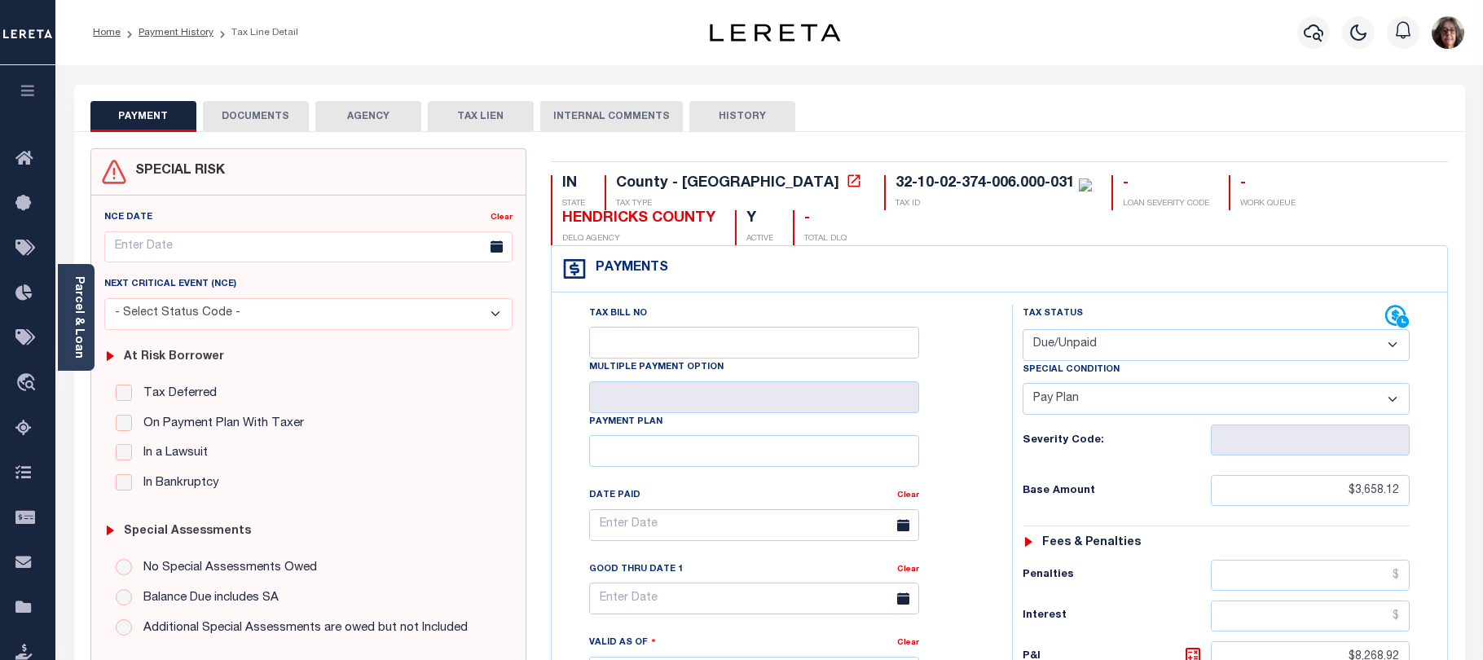
click at [973, 73] on div "Parcel & Loan Tax Bill Details 32-10-02-374-006.000-031 TAX ID AGENCY 2023" at bounding box center [769, 646] width 1415 height 1162
click at [1316, 37] on icon "button" at bounding box center [1313, 33] width 20 height 20
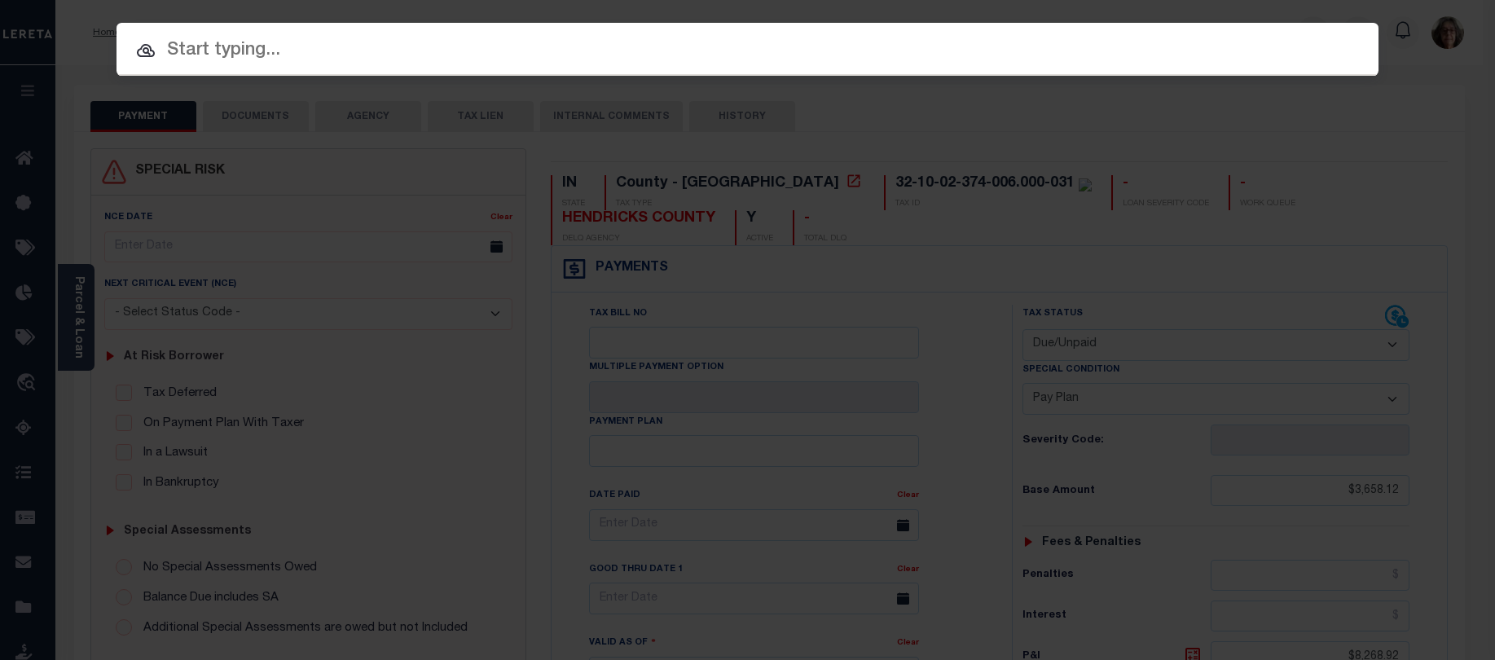
paste input "09-10-06-00-01-026.000"
type input "09-10-06-00-01-026.000"
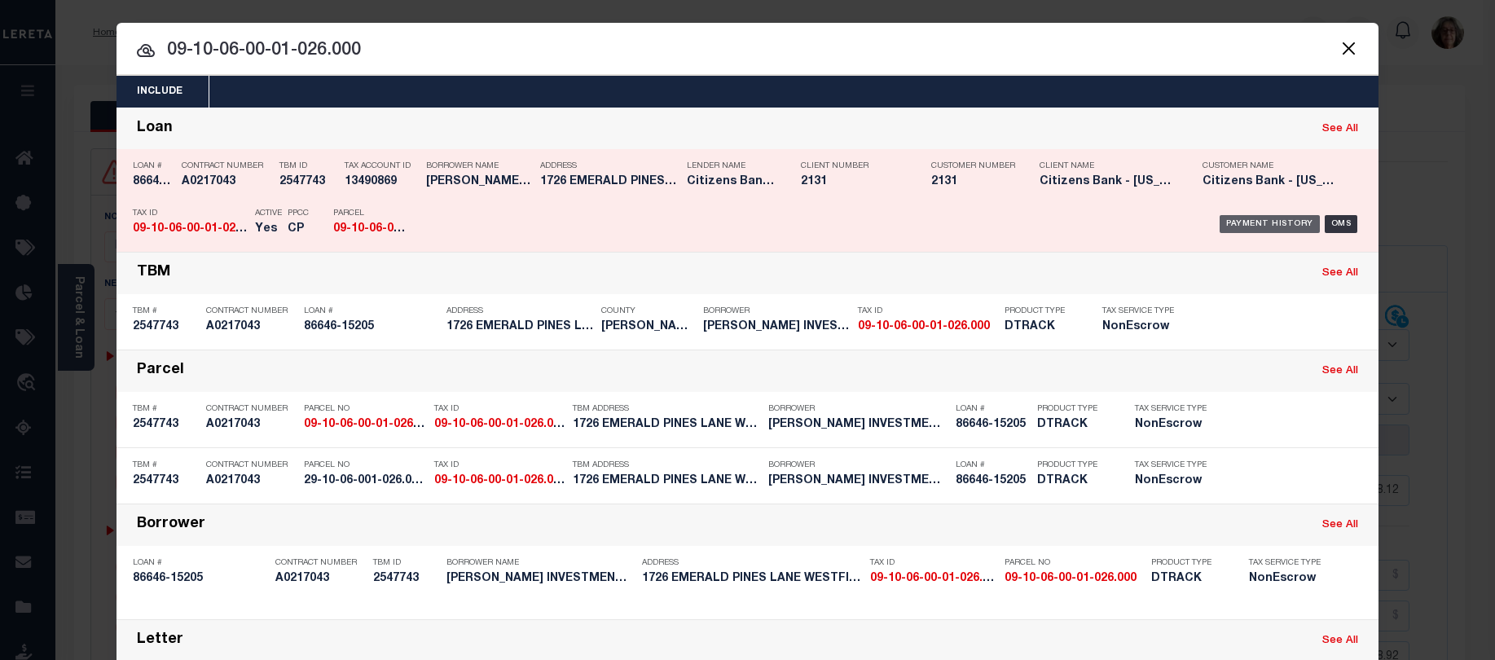
click at [1282, 226] on div "Payment History" at bounding box center [1269, 224] width 100 height 18
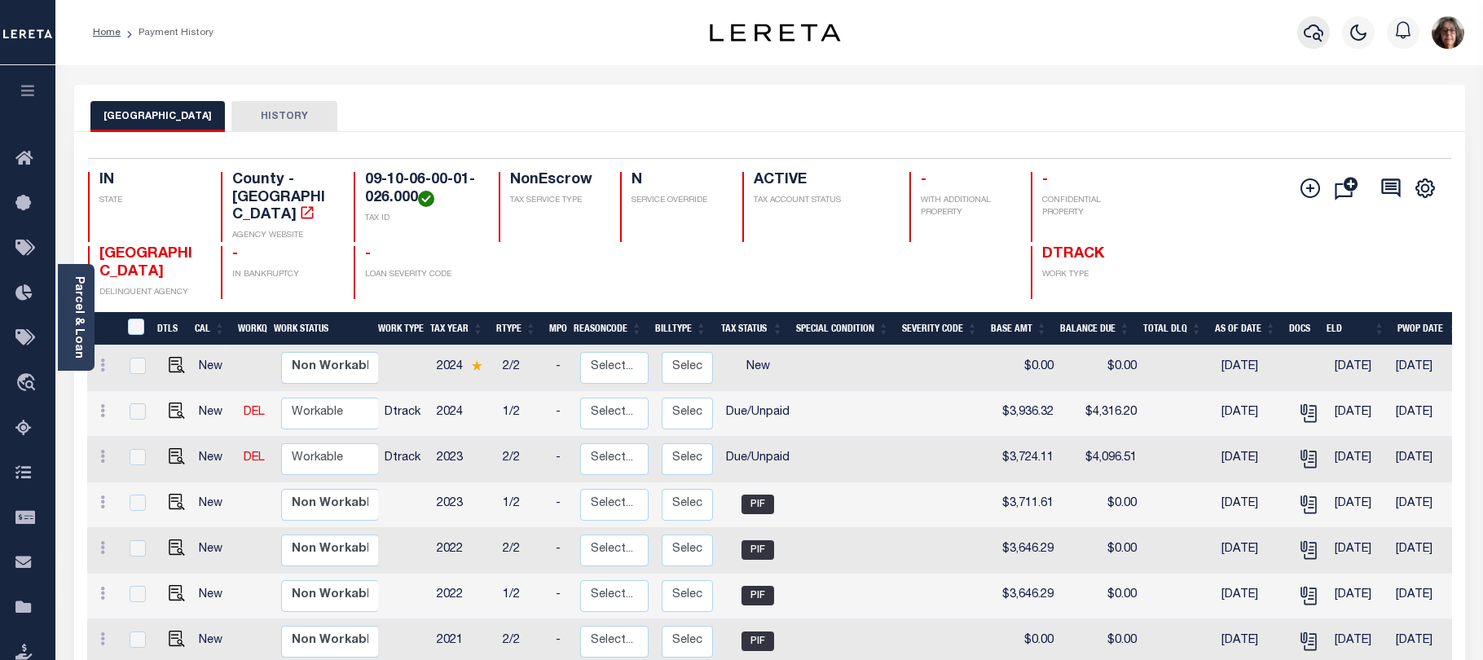
click at [1316, 33] on icon "button" at bounding box center [1313, 33] width 20 height 20
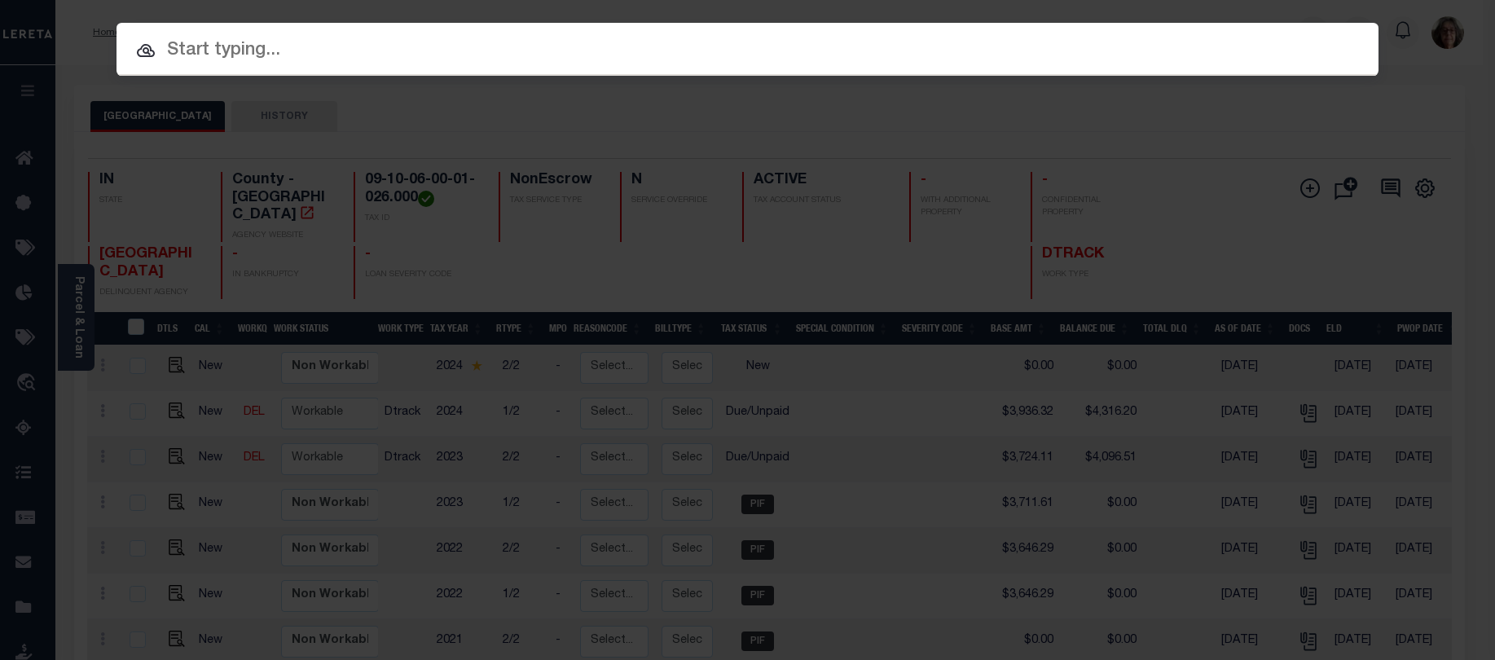
paste input "15-14-10-00-26-018.000"
type input "15-14-10-00-26-018.000"
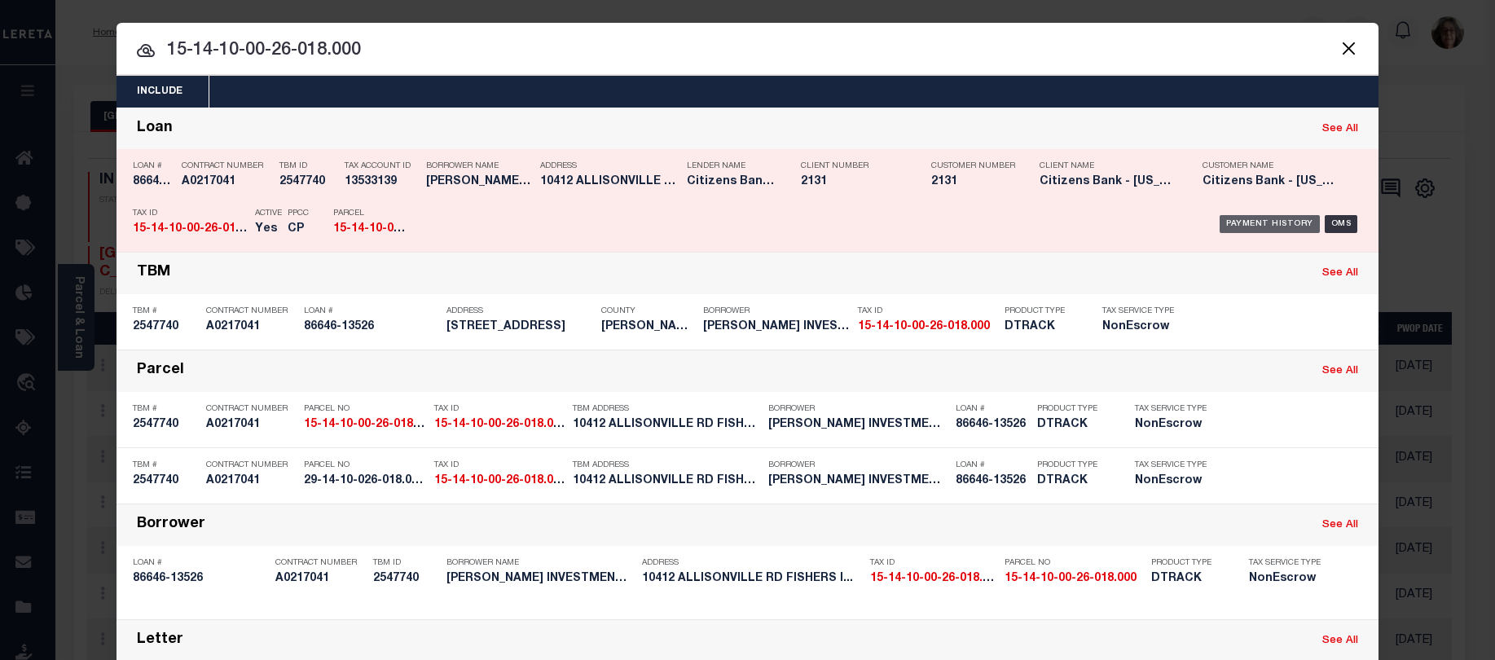
click at [1291, 224] on div "Payment History" at bounding box center [1269, 224] width 100 height 18
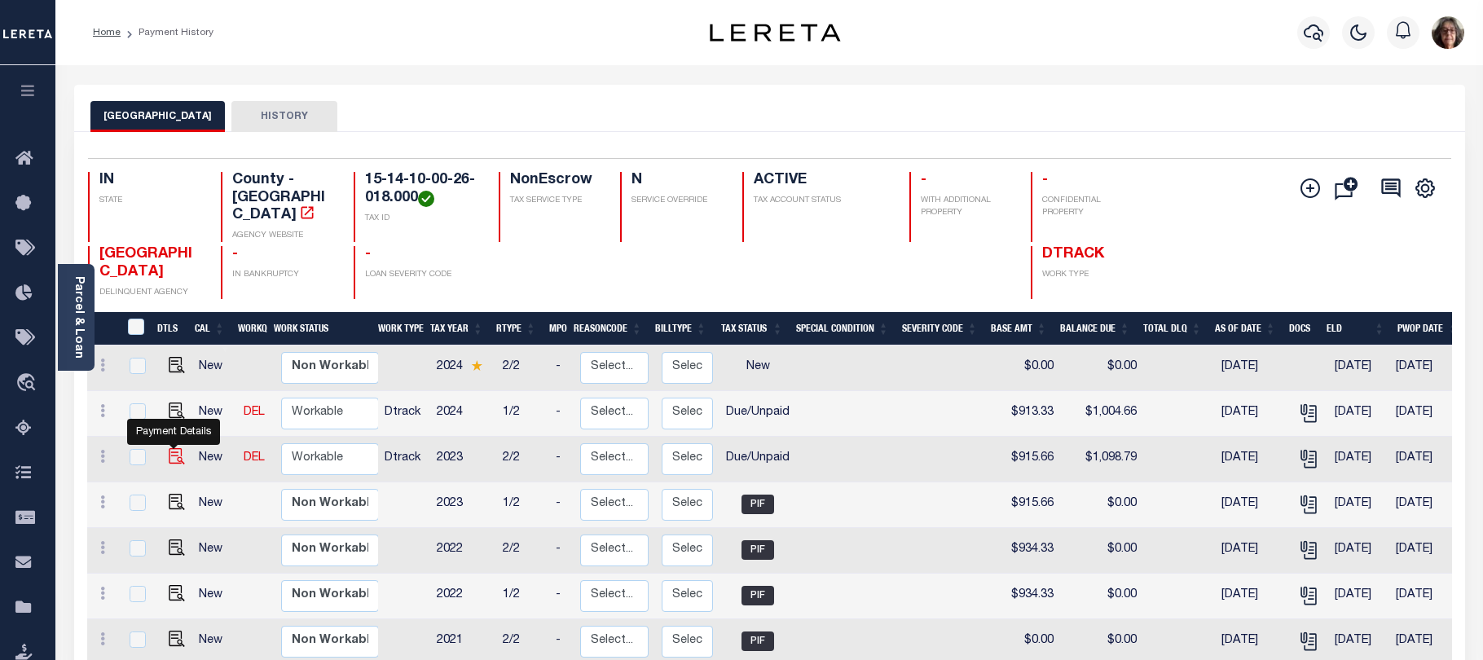
click at [177, 448] on img "" at bounding box center [177, 456] width 16 height 16
checkbox input "true"
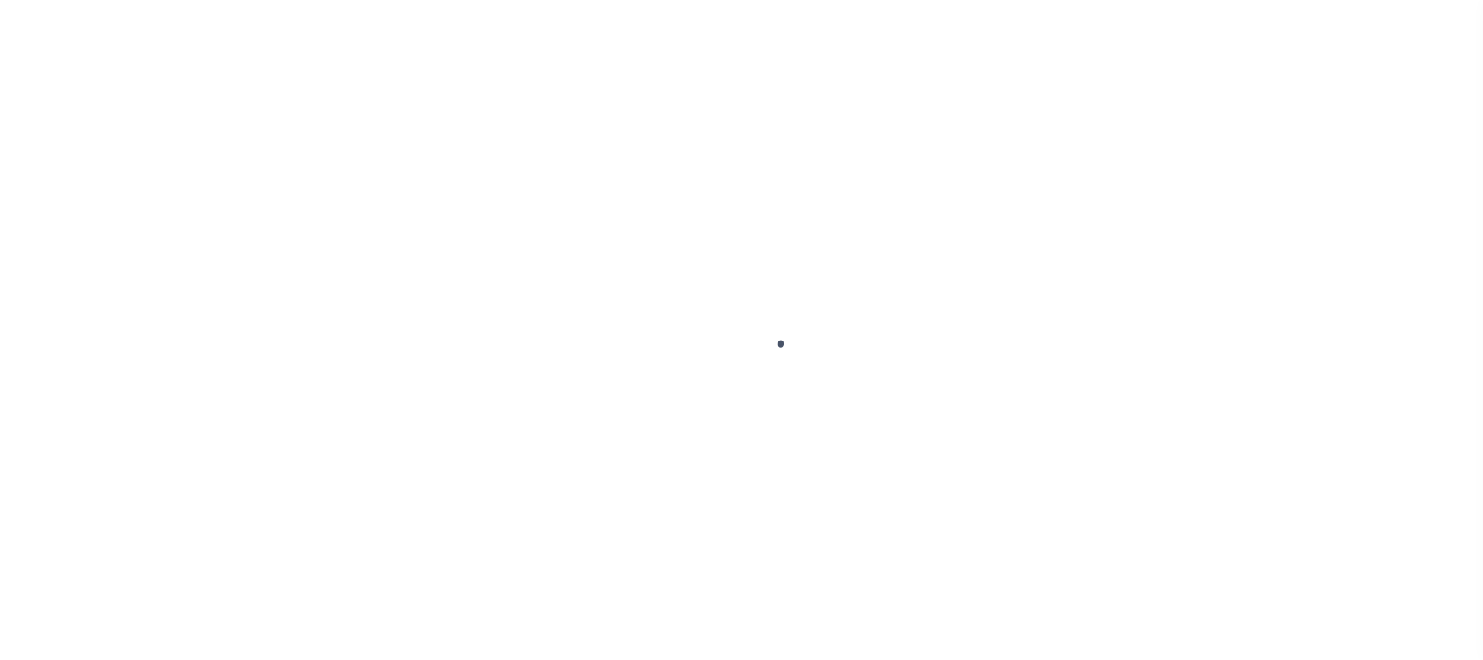
select select "DUE"
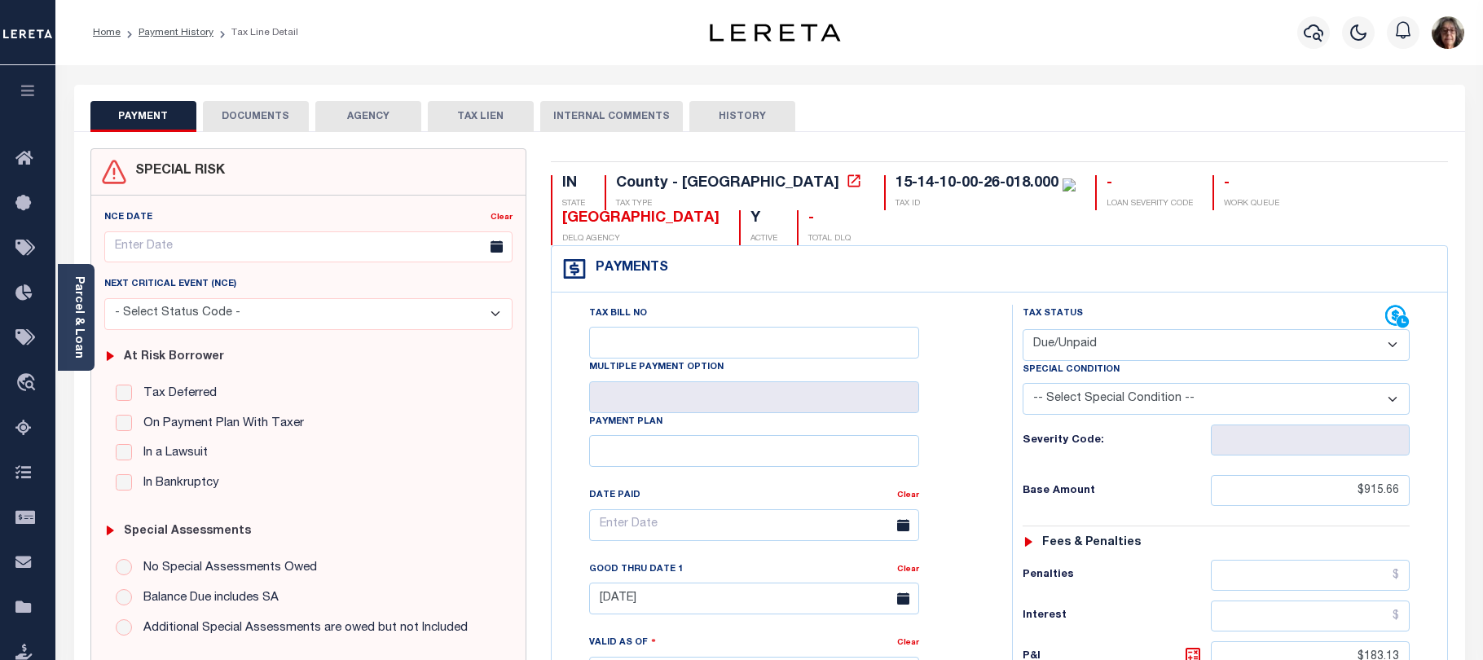
click at [253, 114] on button "DOCUMENTS" at bounding box center [256, 116] width 106 height 31
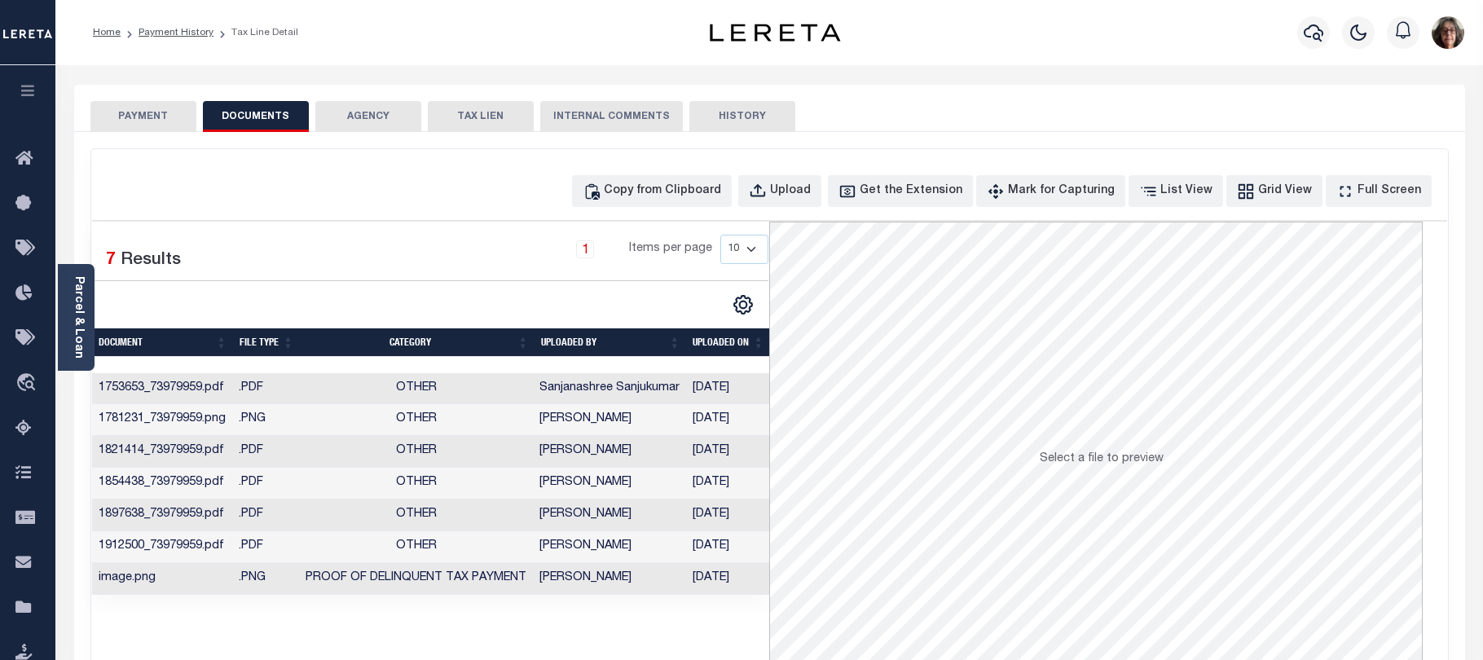
click at [141, 113] on button "PAYMENT" at bounding box center [143, 116] width 106 height 31
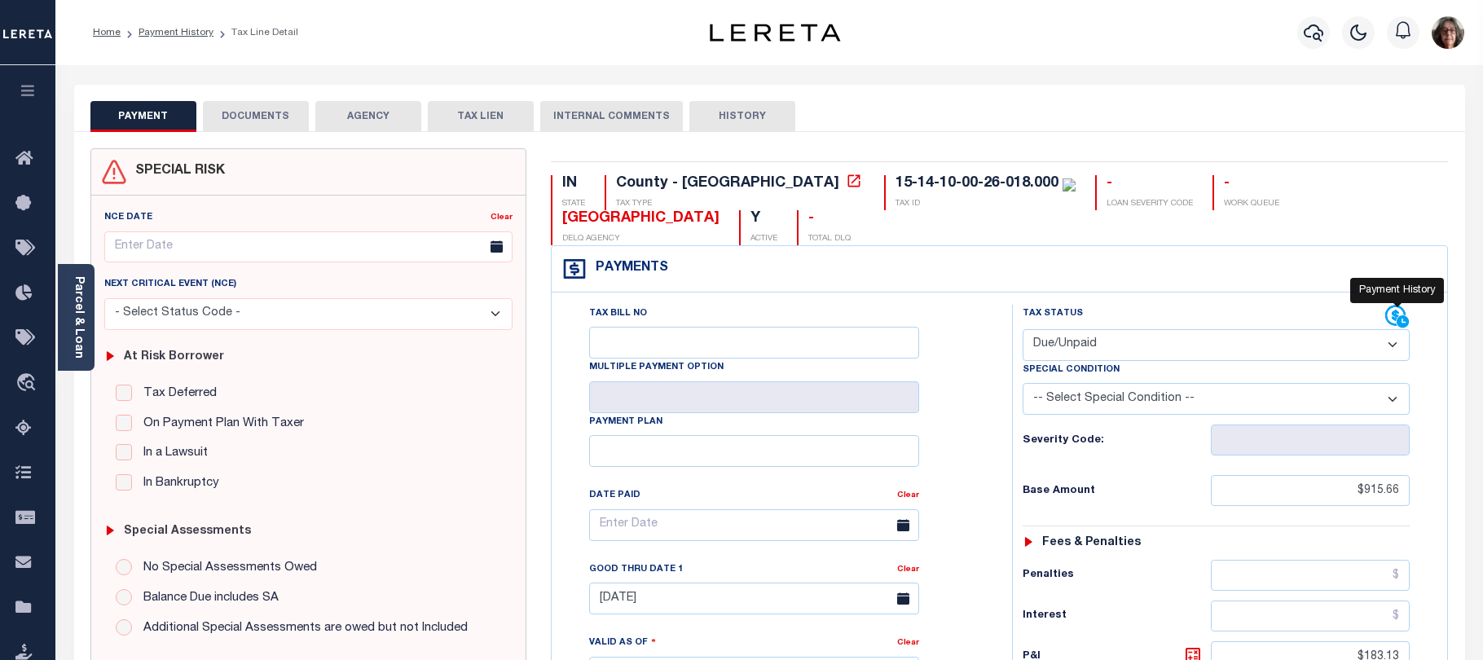
click at [1392, 314] on icon at bounding box center [1395, 315] width 20 height 20
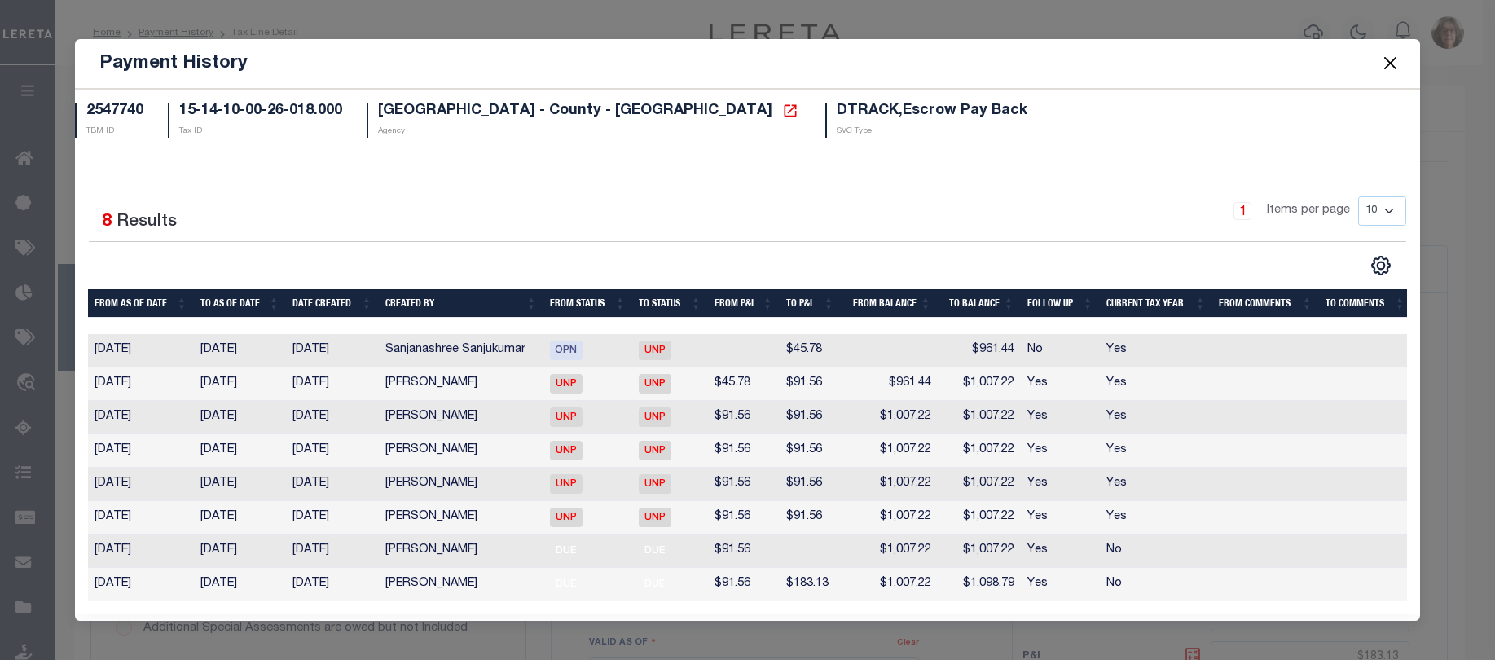
click at [1391, 58] on button "Close" at bounding box center [1389, 63] width 21 height 21
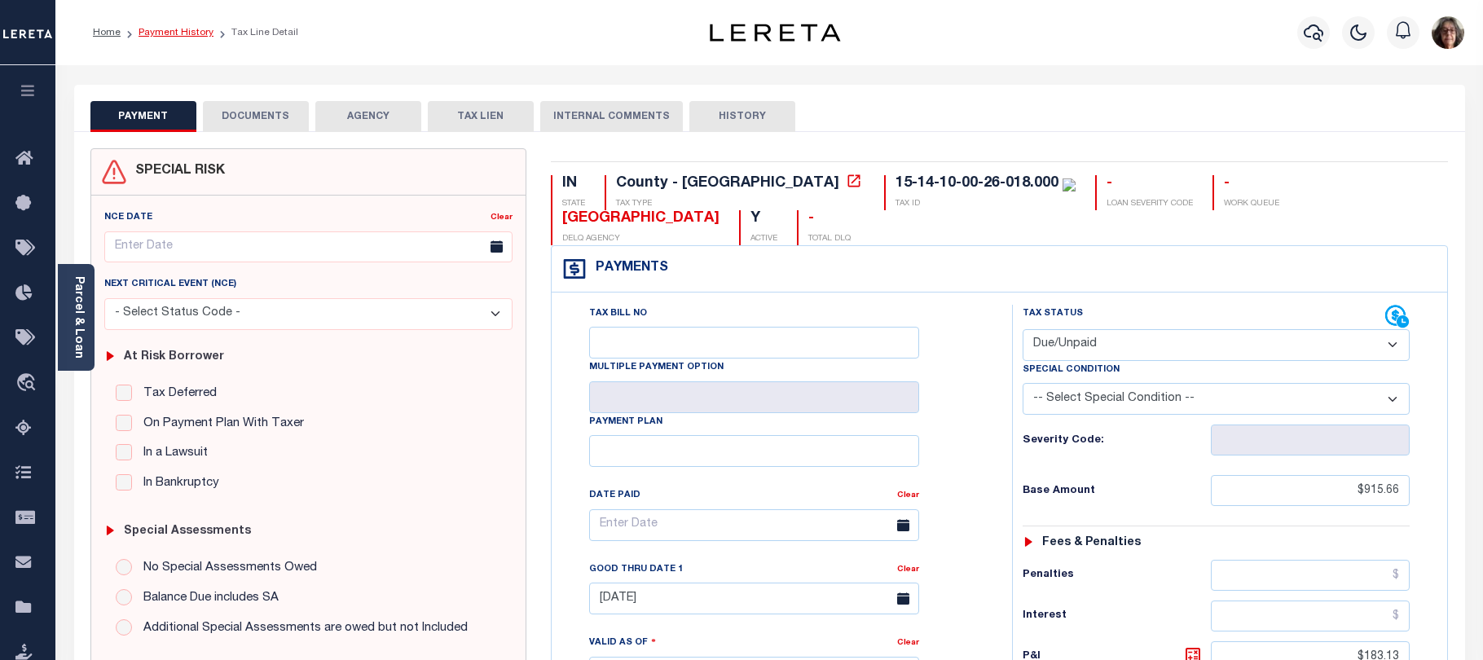
click at [160, 33] on link "Payment History" at bounding box center [175, 33] width 75 height 10
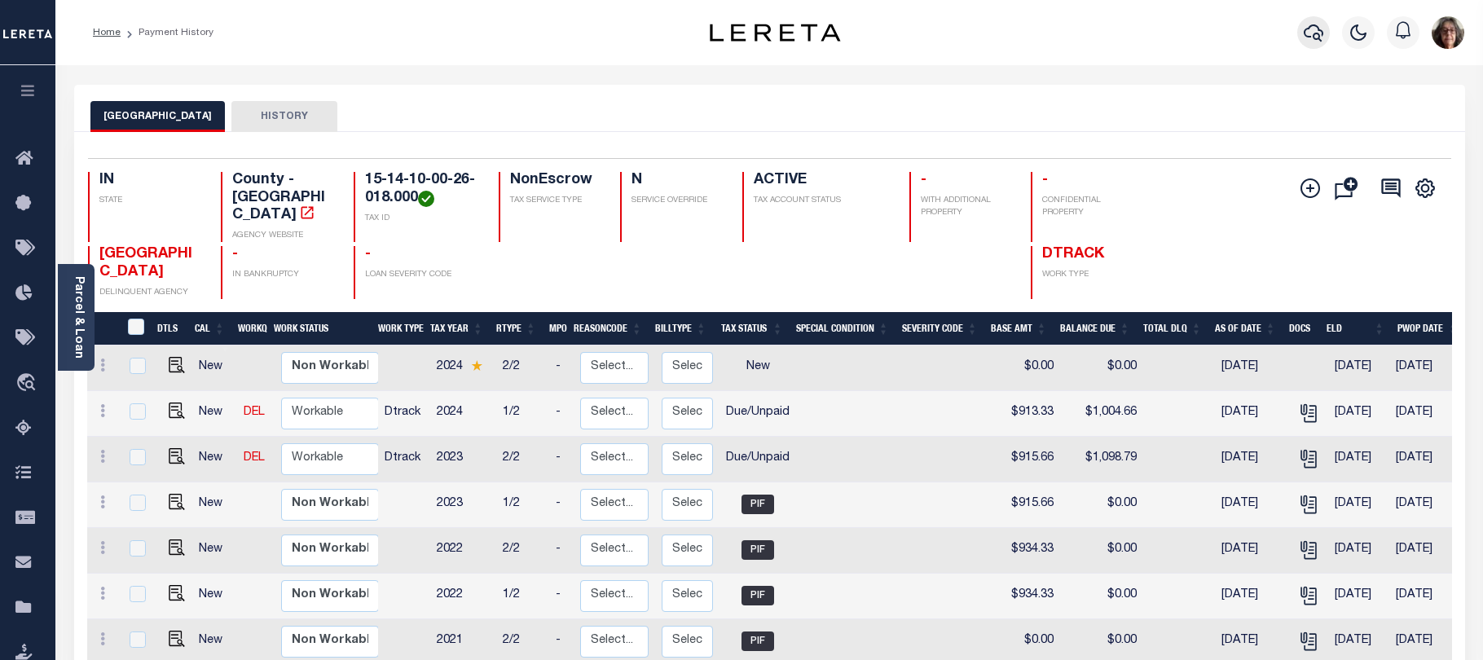
click at [1316, 34] on icon "button" at bounding box center [1313, 32] width 20 height 17
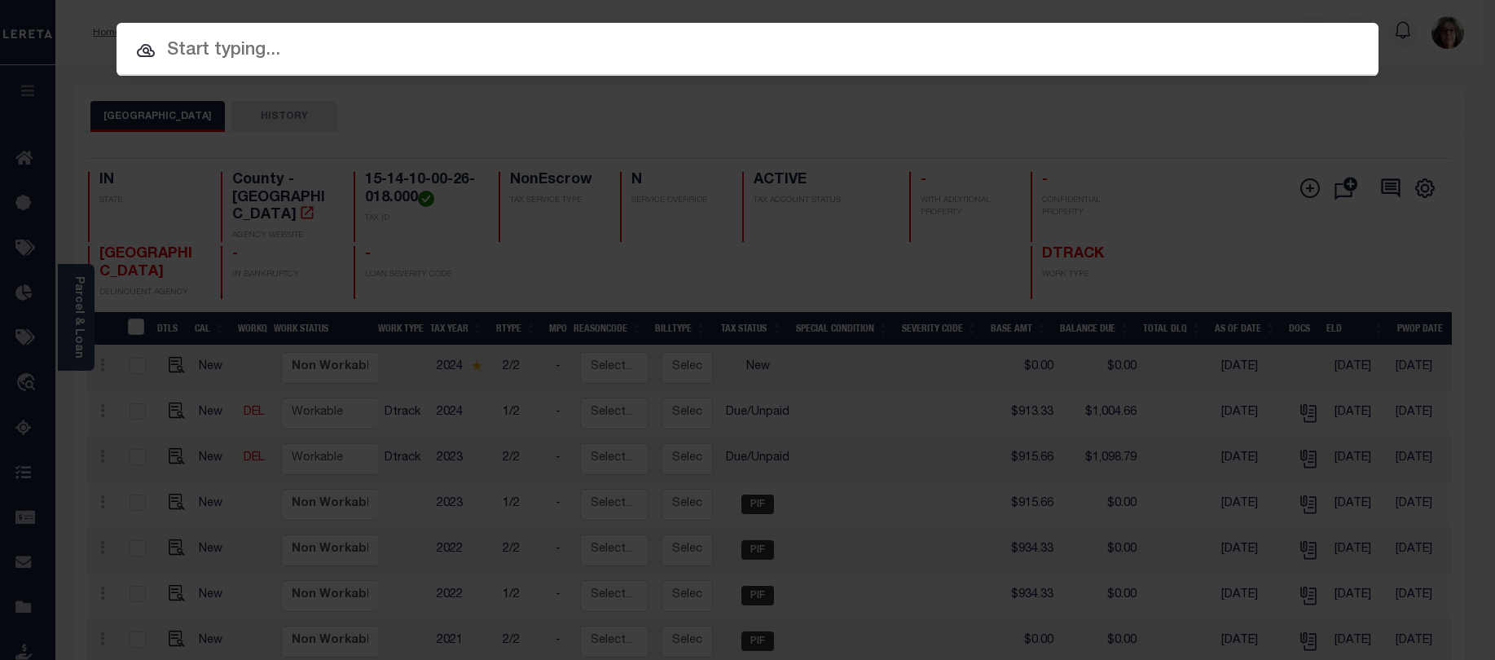
paste input "15-14-10-00-26-019.000"
type input "15-14-10-00-26-019.000"
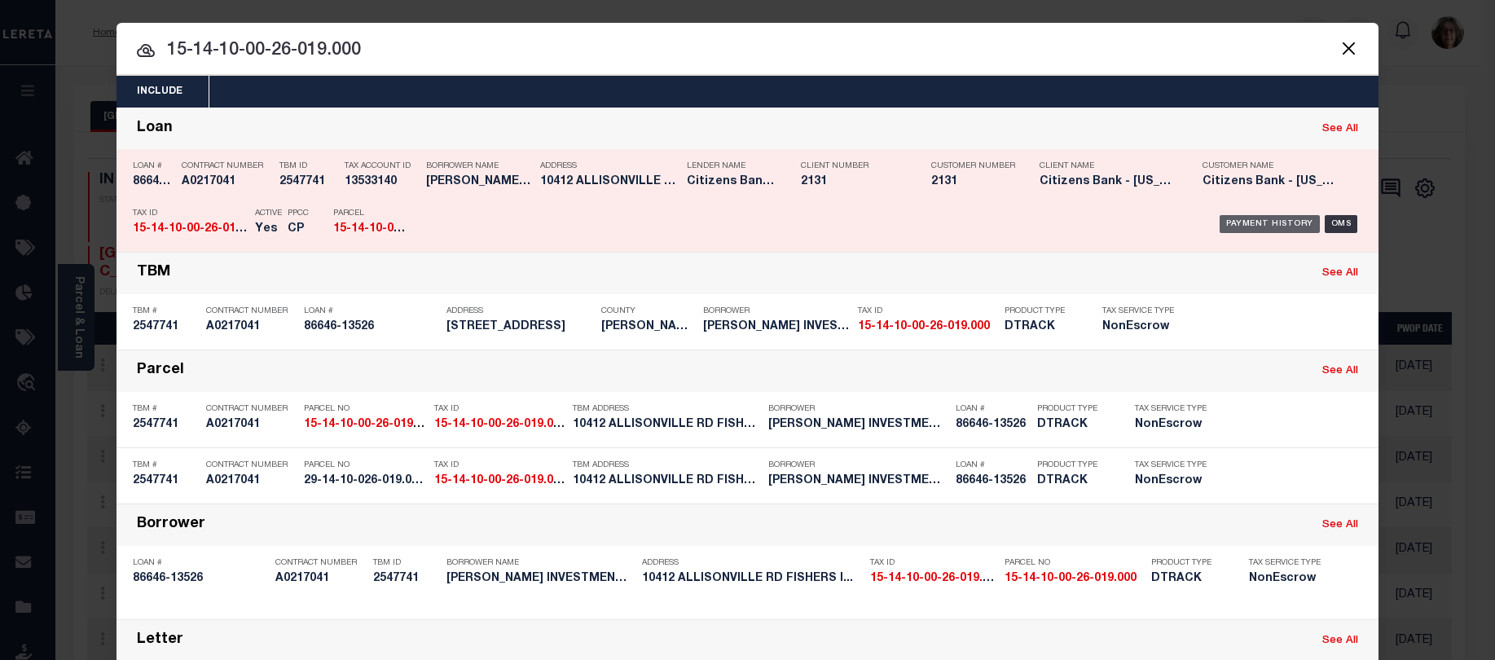
click at [1250, 227] on div "Payment History" at bounding box center [1269, 224] width 100 height 18
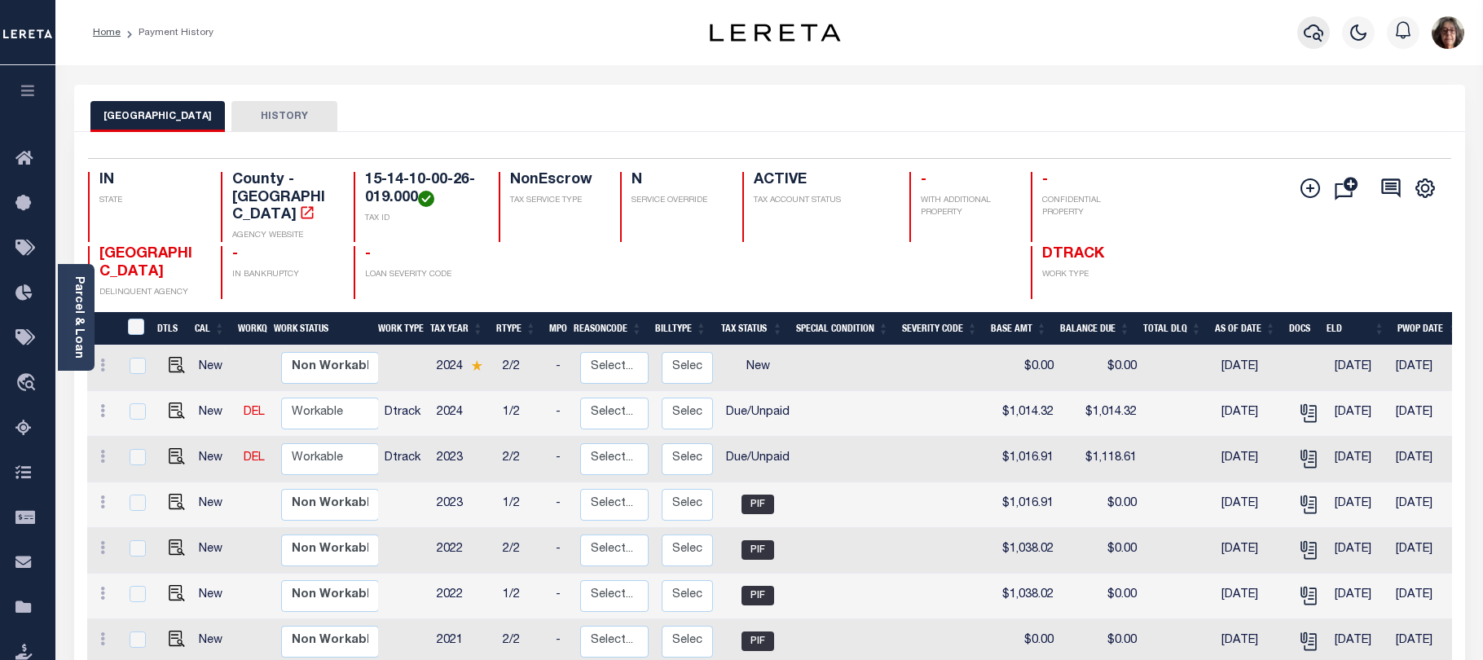
click at [1314, 28] on icon "button" at bounding box center [1313, 33] width 20 height 20
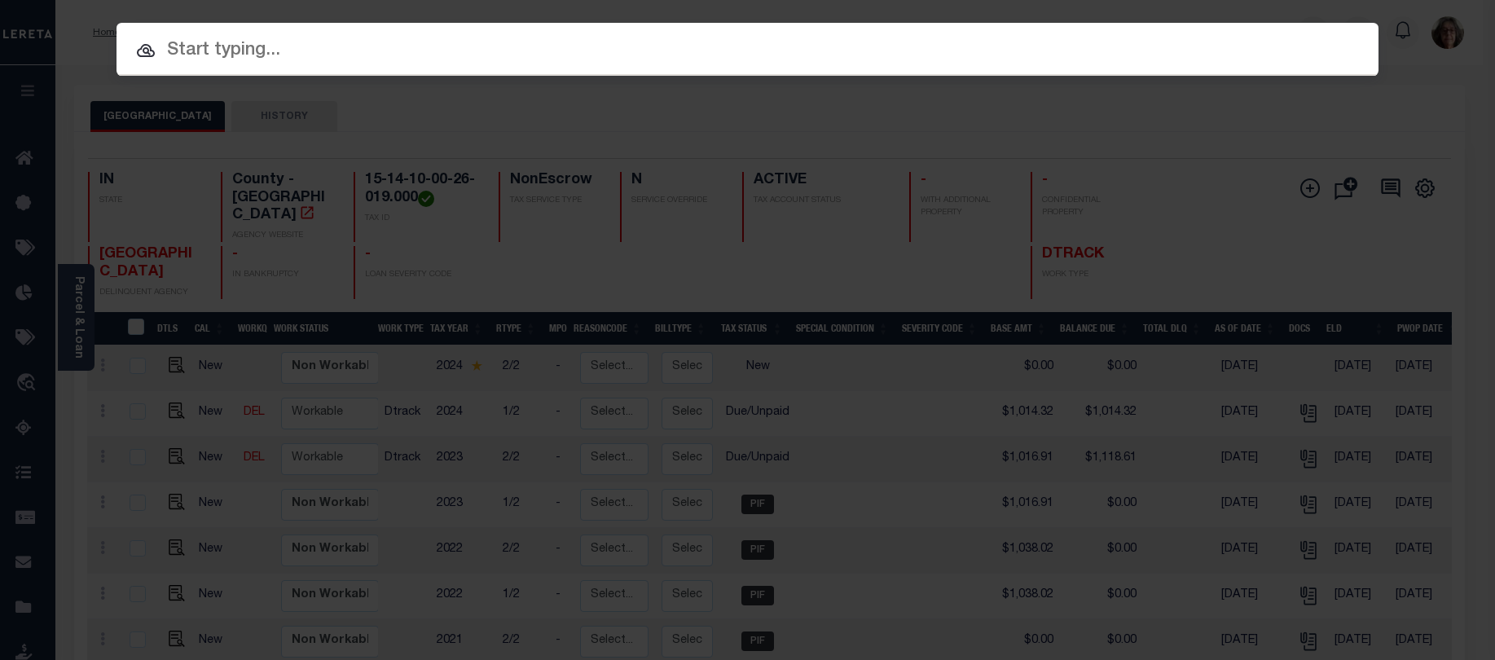
paste input "09-10-06-00-01-026.000"
type input "09-10-06-00-01-026.000"
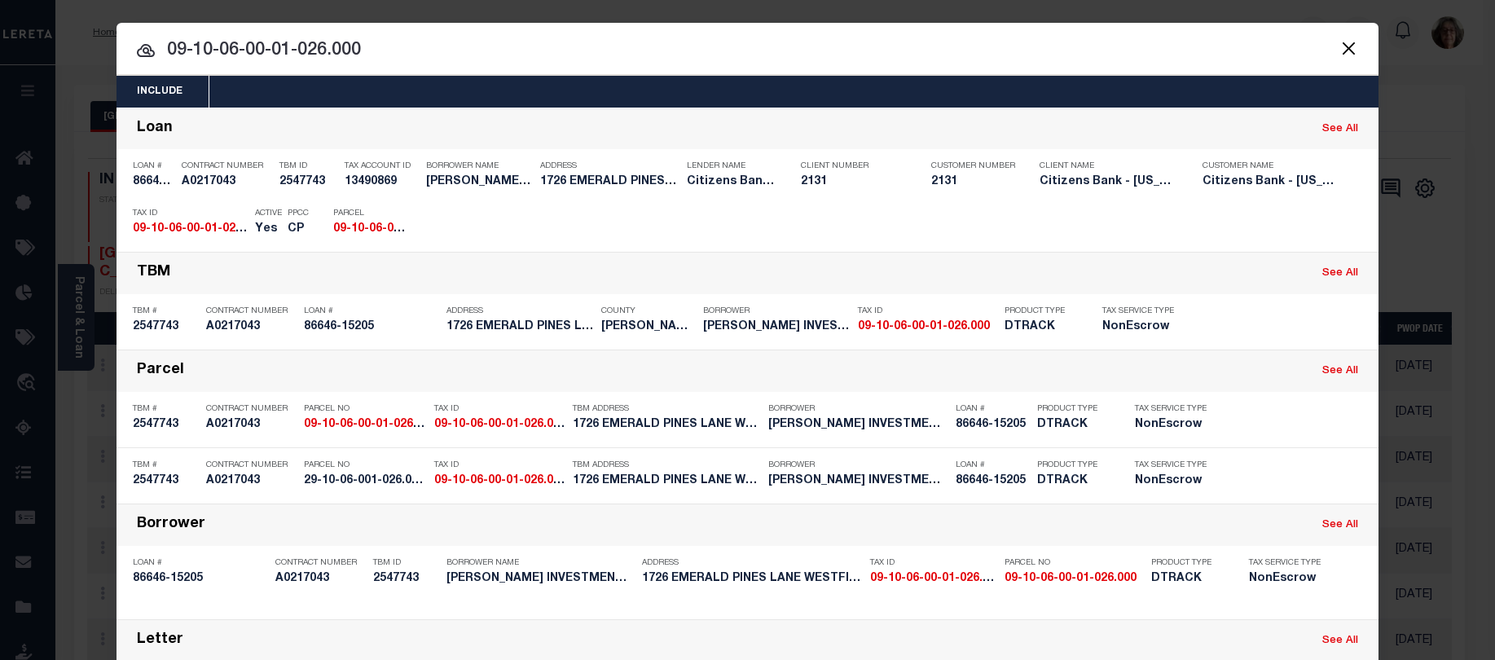
click at [1237, 226] on div "Payment History" at bounding box center [1269, 224] width 100 height 18
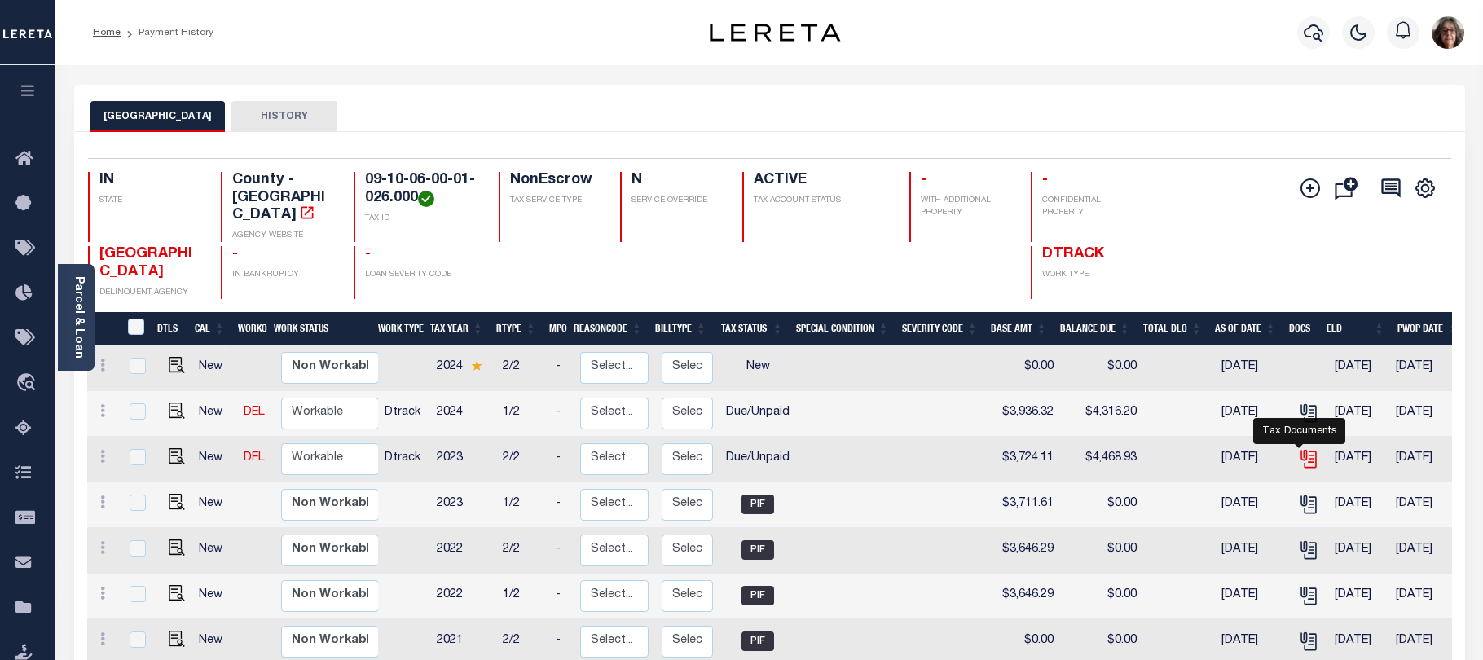
click at [1301, 450] on icon "" at bounding box center [1307, 456] width 13 height 13
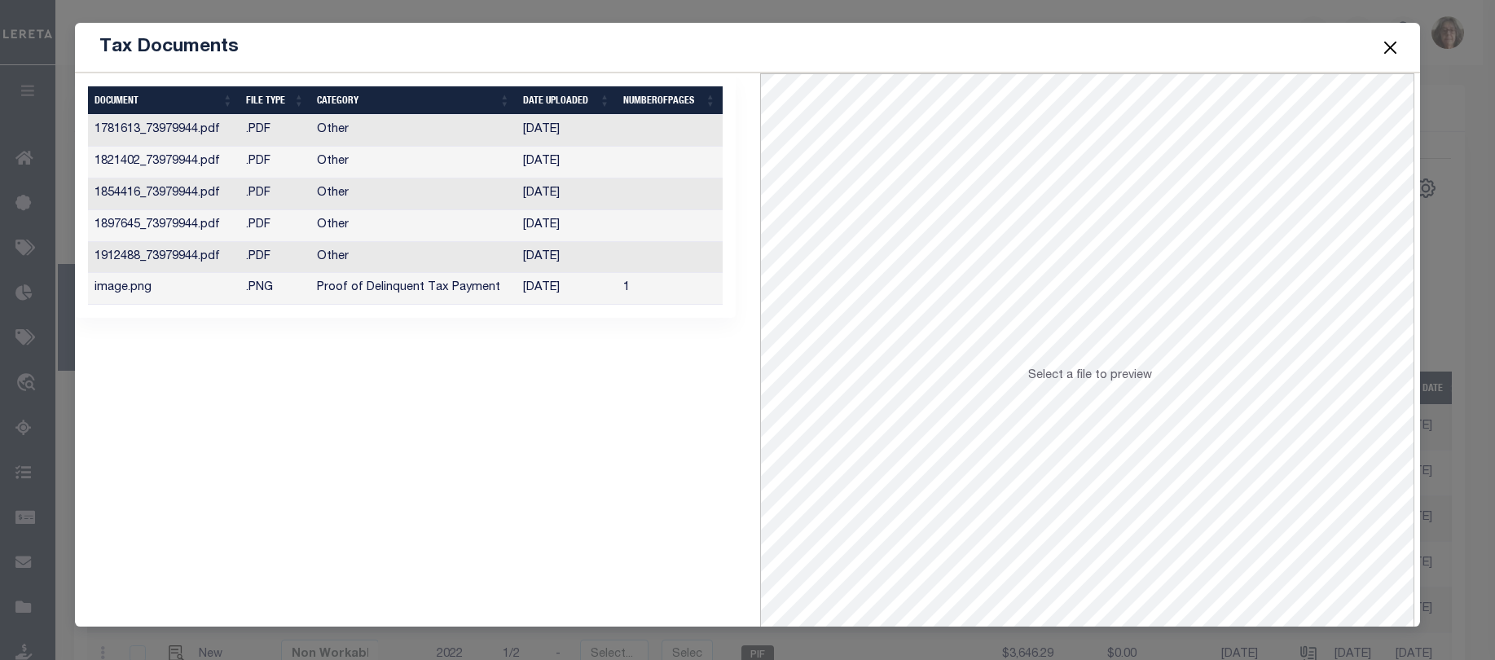
click at [1388, 46] on button "Close" at bounding box center [1389, 47] width 21 height 21
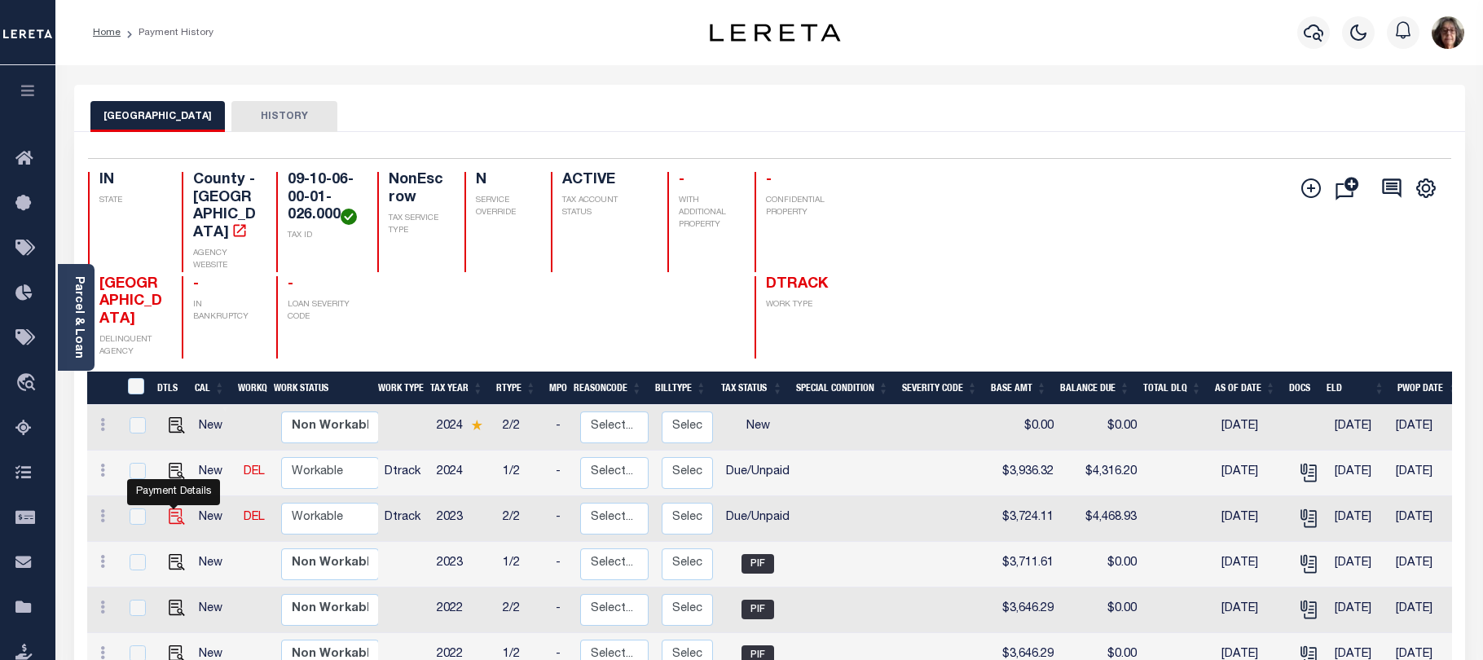
click at [171, 525] on img "" at bounding box center [177, 516] width 16 height 16
checkbox input "true"
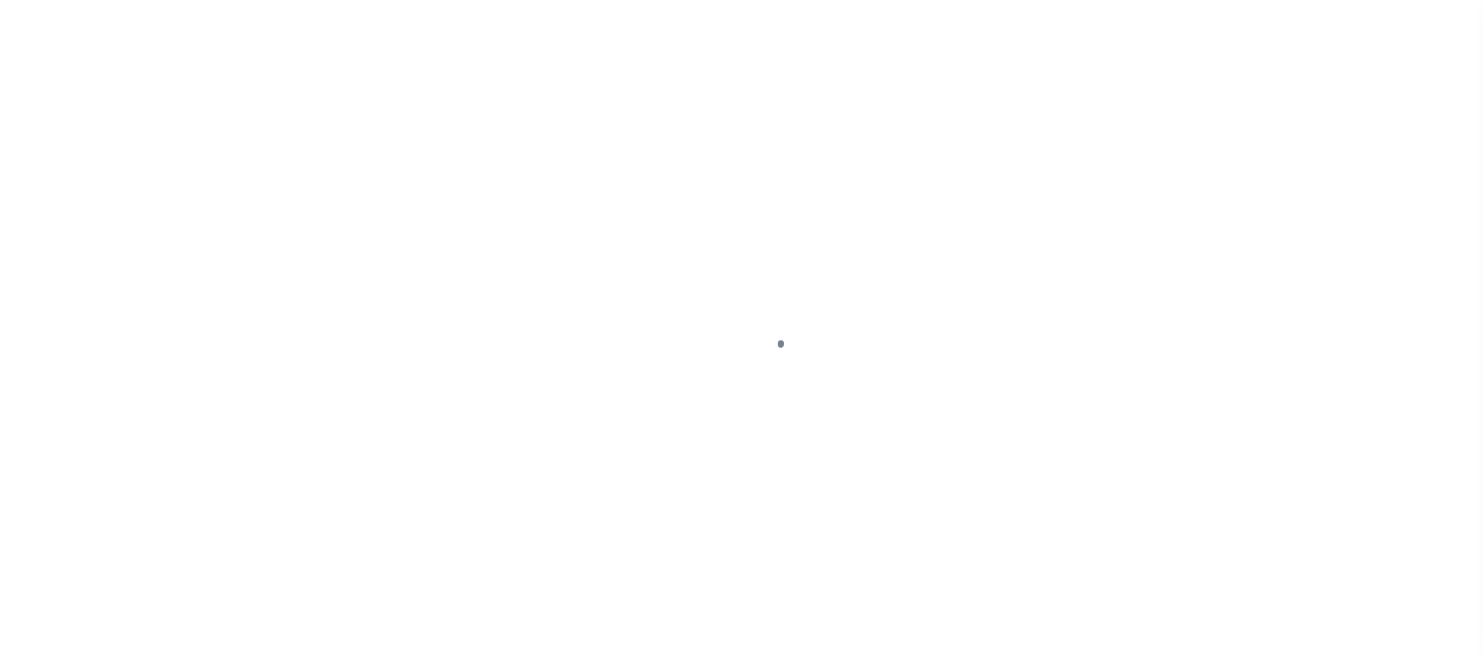
select select "DUE"
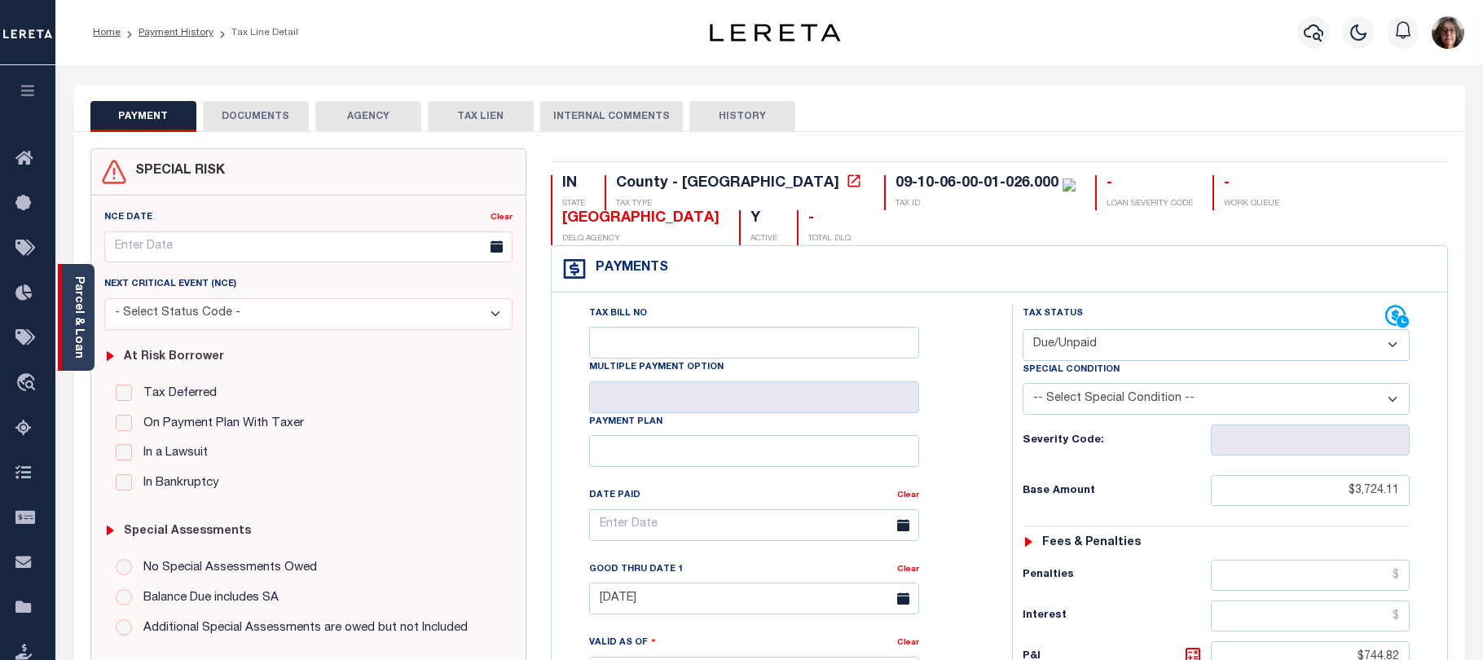
click at [83, 297] on link "Parcel & Loan" at bounding box center [78, 317] width 11 height 82
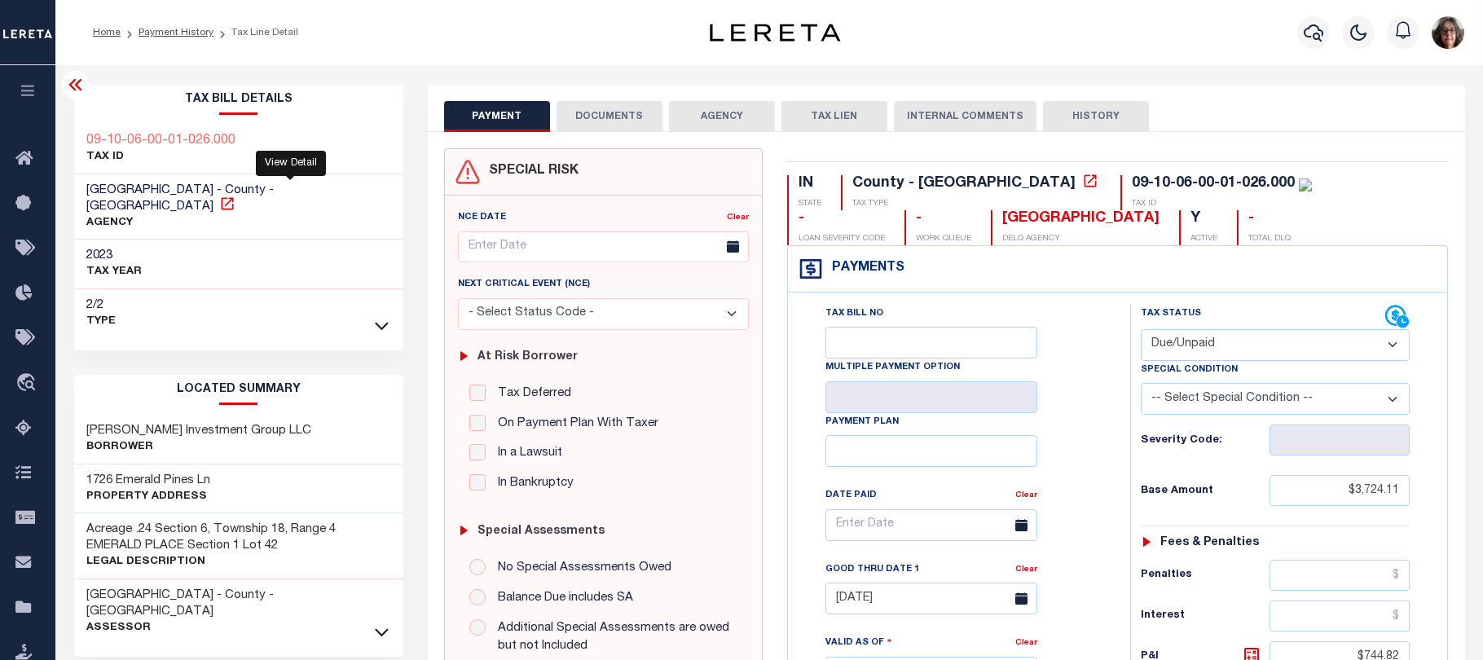
click at [235, 196] on icon at bounding box center [227, 204] width 16 height 16
